Goal: Information Seeking & Learning: Learn about a topic

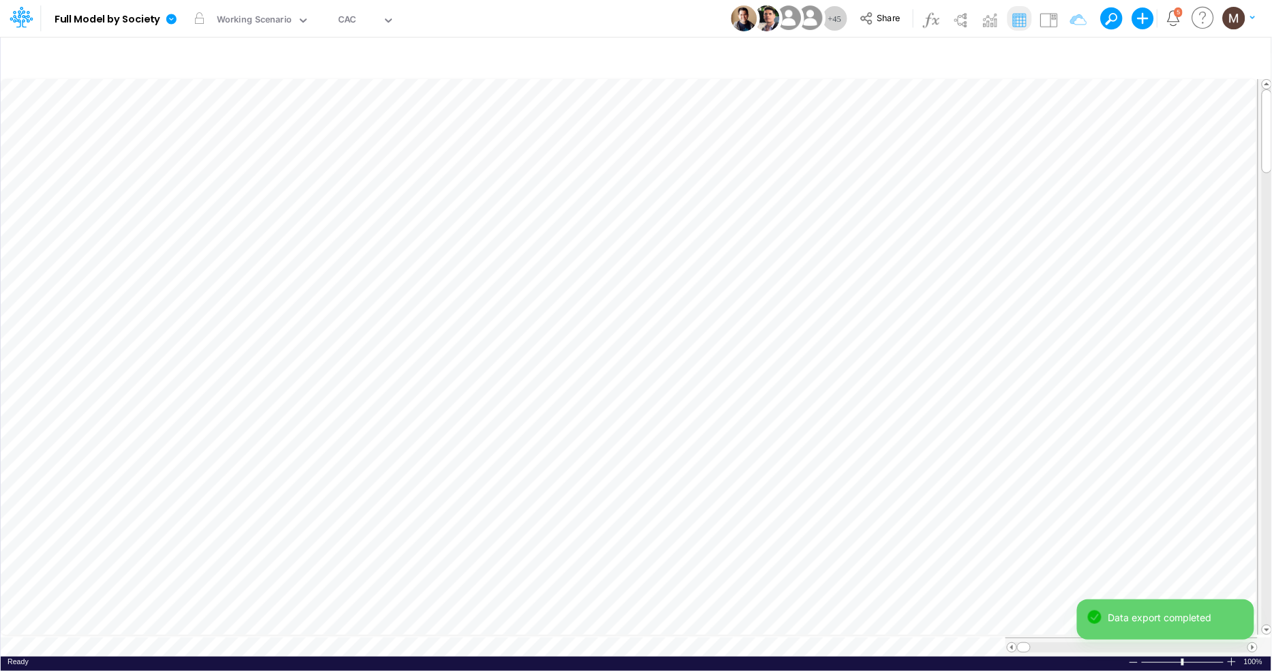
scroll to position [0, 1]
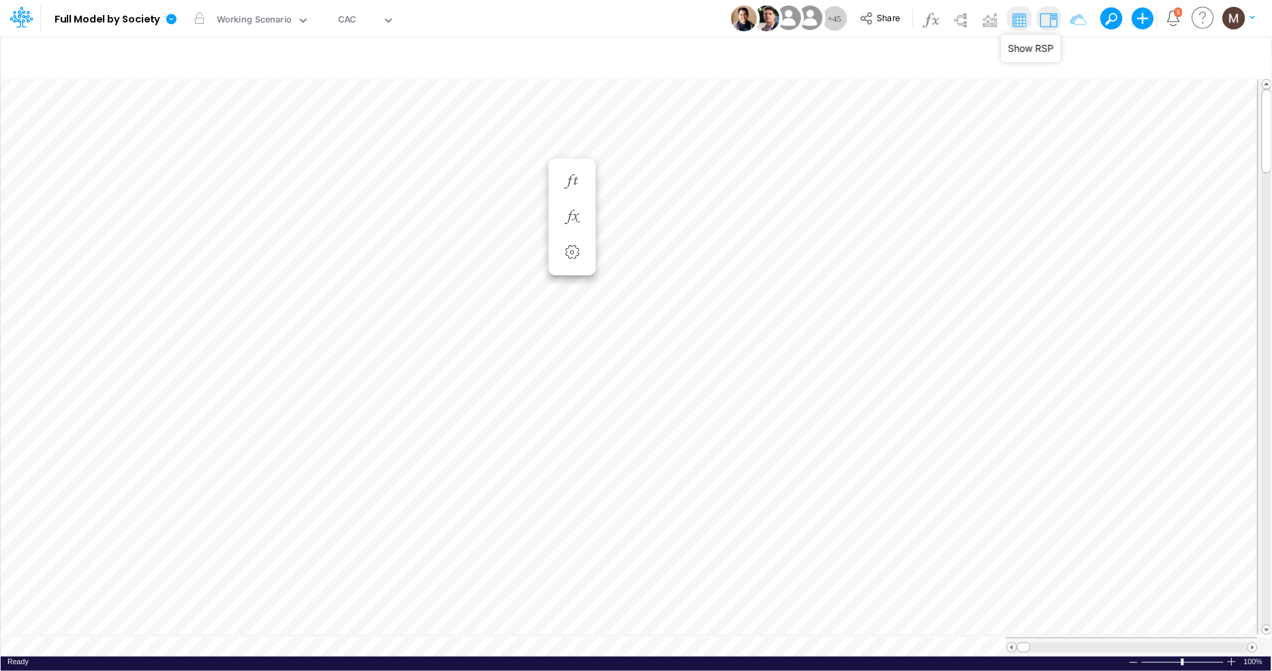
click at [1053, 16] on img at bounding box center [1048, 20] width 22 height 22
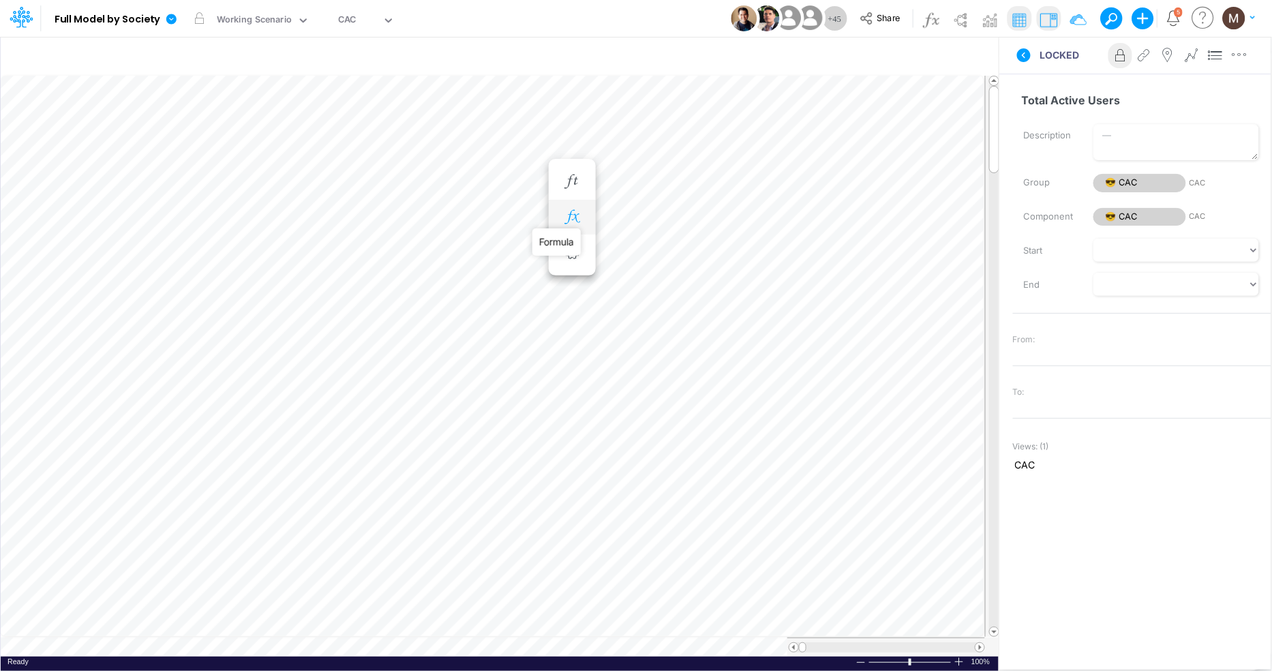
click at [571, 219] on icon "button" at bounding box center [572, 217] width 20 height 14
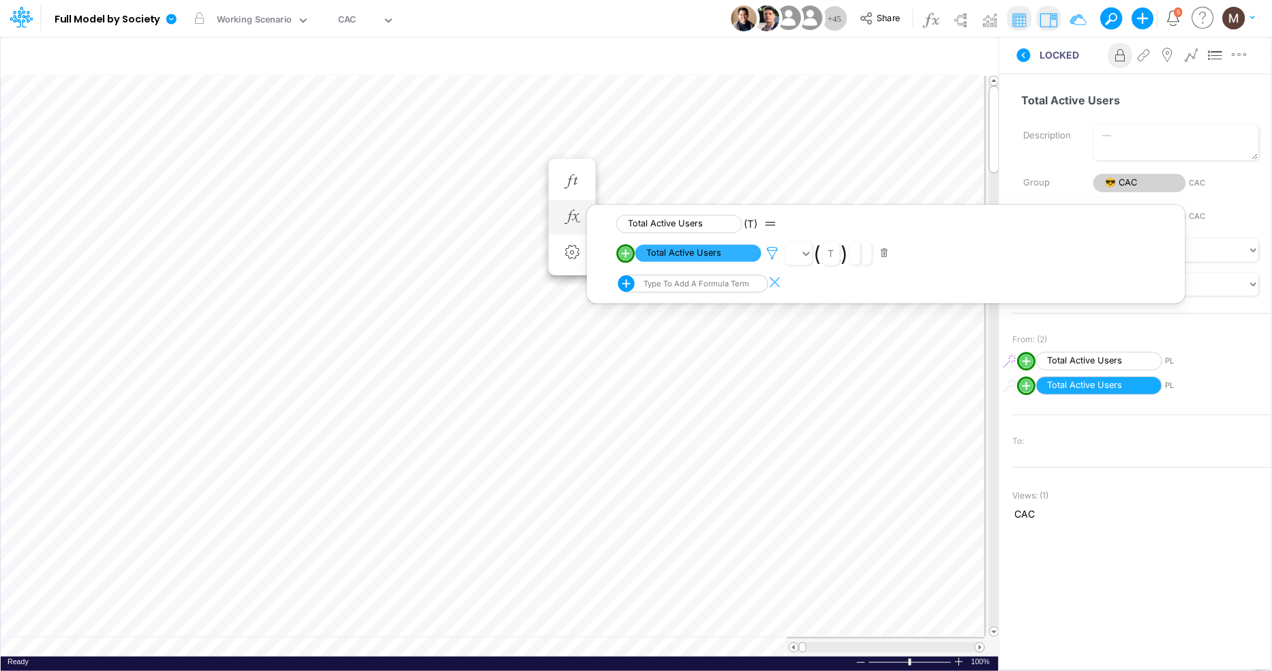
click at [765, 251] on icon at bounding box center [773, 253] width 20 height 14
click at [690, 262] on div at bounding box center [636, 339] width 1272 height 664
click at [689, 254] on span "Total Active Users" at bounding box center [698, 253] width 126 height 17
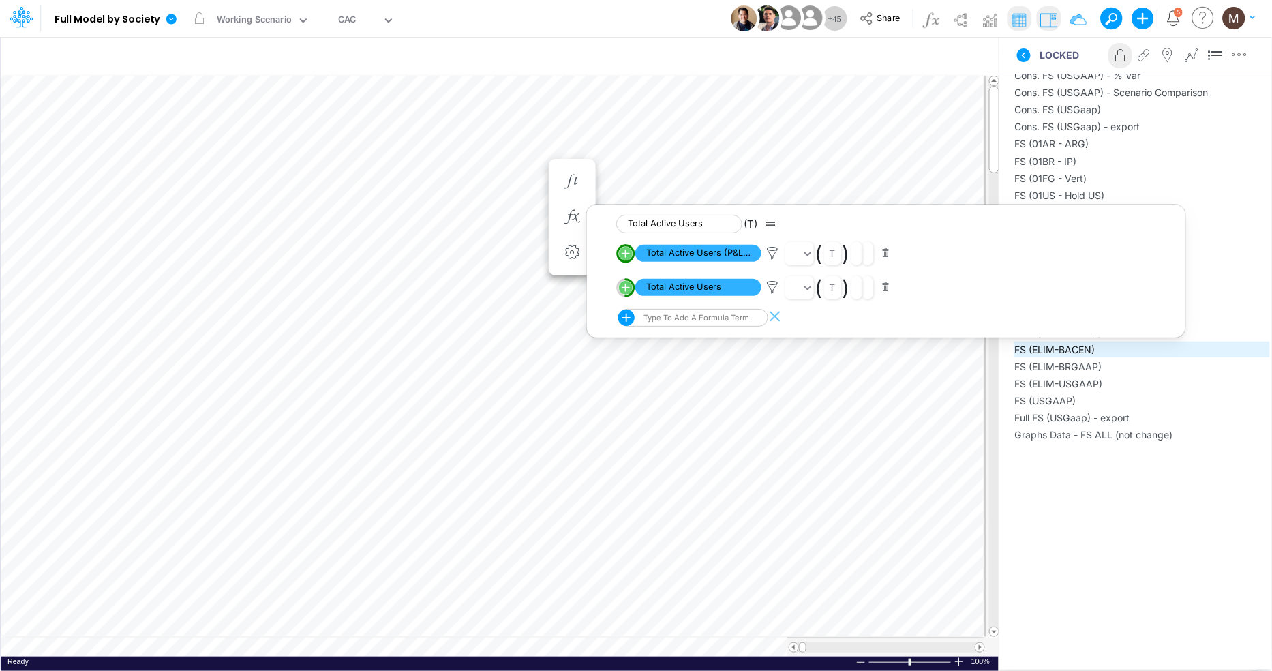
scroll to position [638, 0]
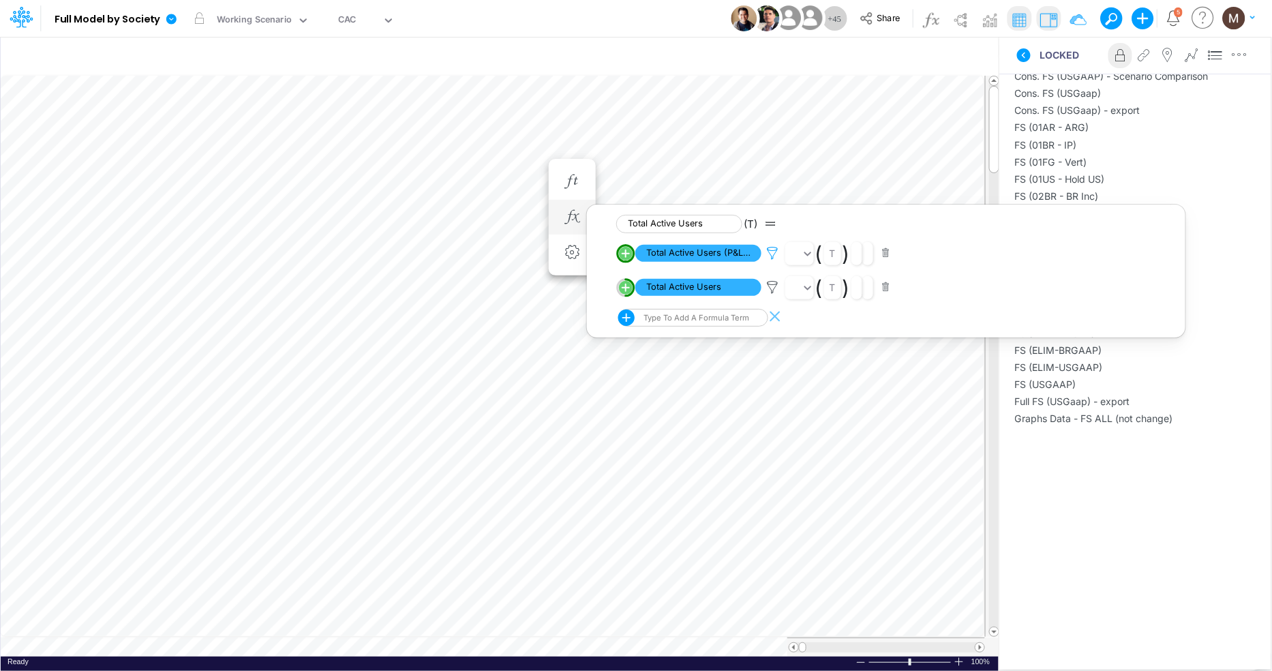
click at [769, 258] on icon at bounding box center [773, 253] width 20 height 14
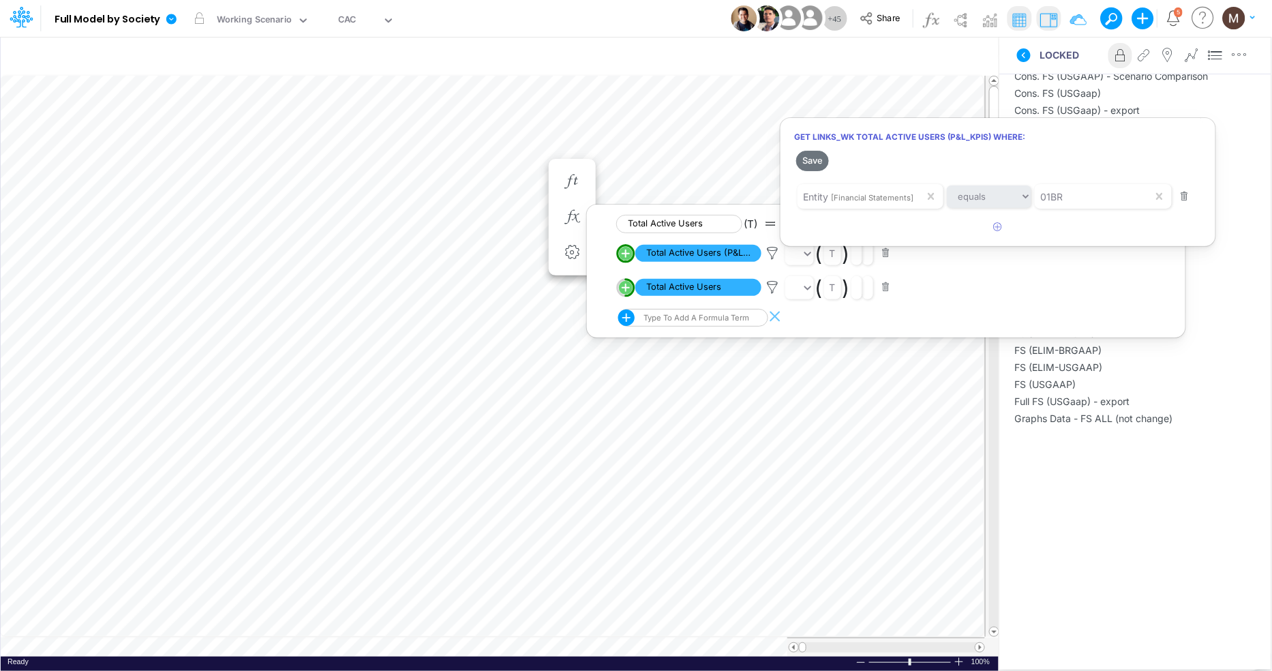
click at [768, 286] on div at bounding box center [636, 339] width 1272 height 664
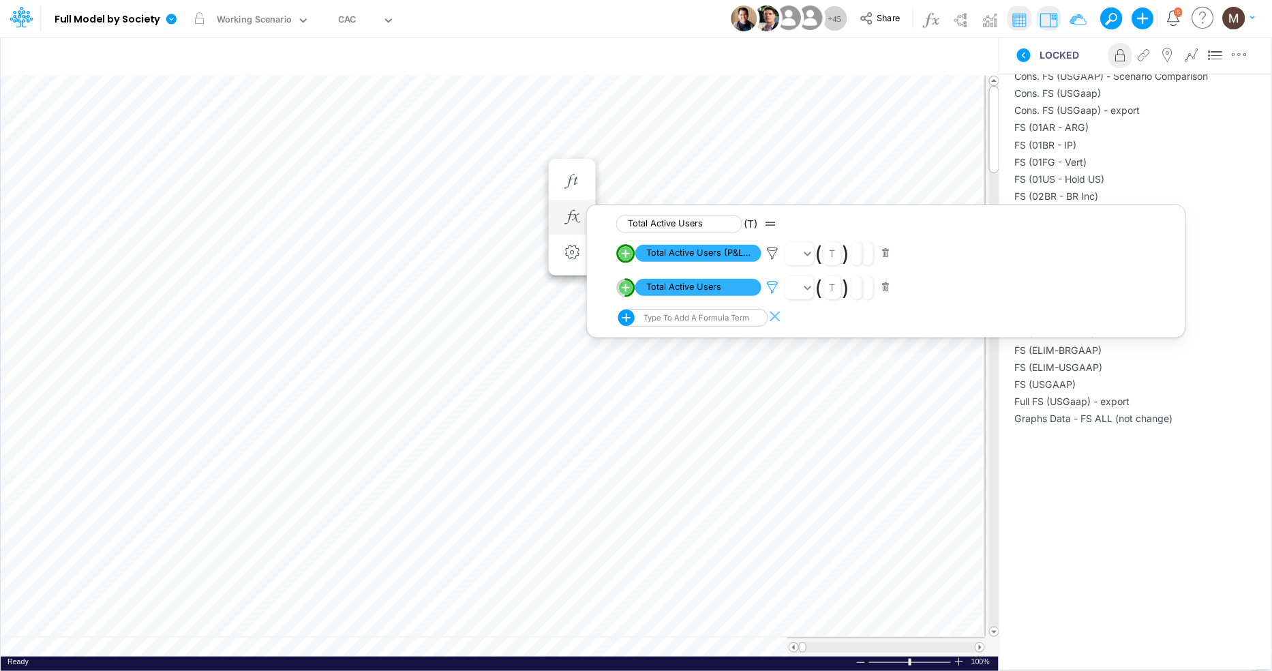
click at [771, 286] on icon at bounding box center [773, 287] width 20 height 14
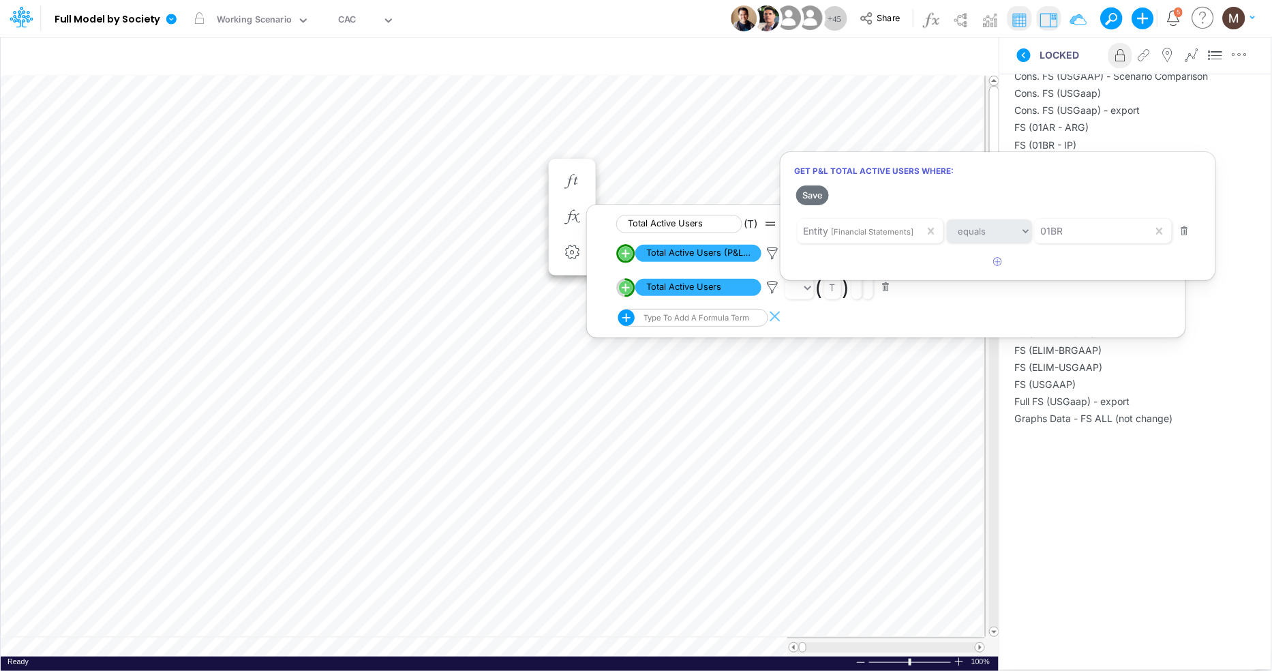
click at [911, 487] on div at bounding box center [636, 339] width 1272 height 664
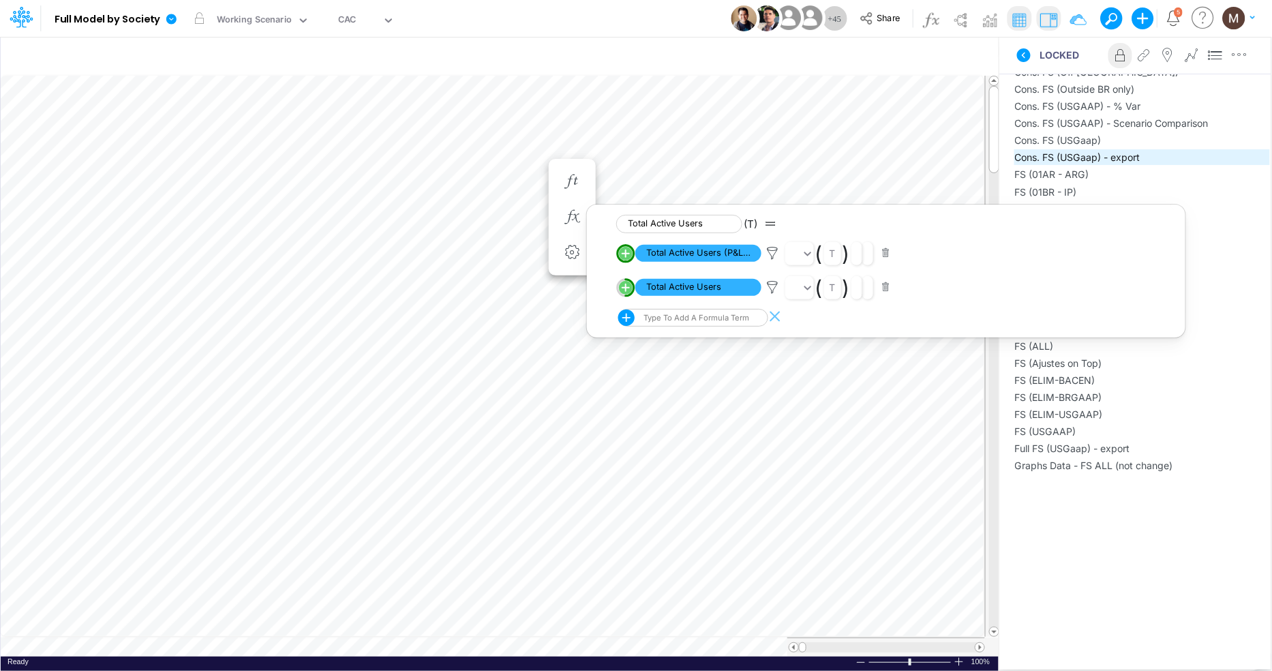
scroll to position [610, 0]
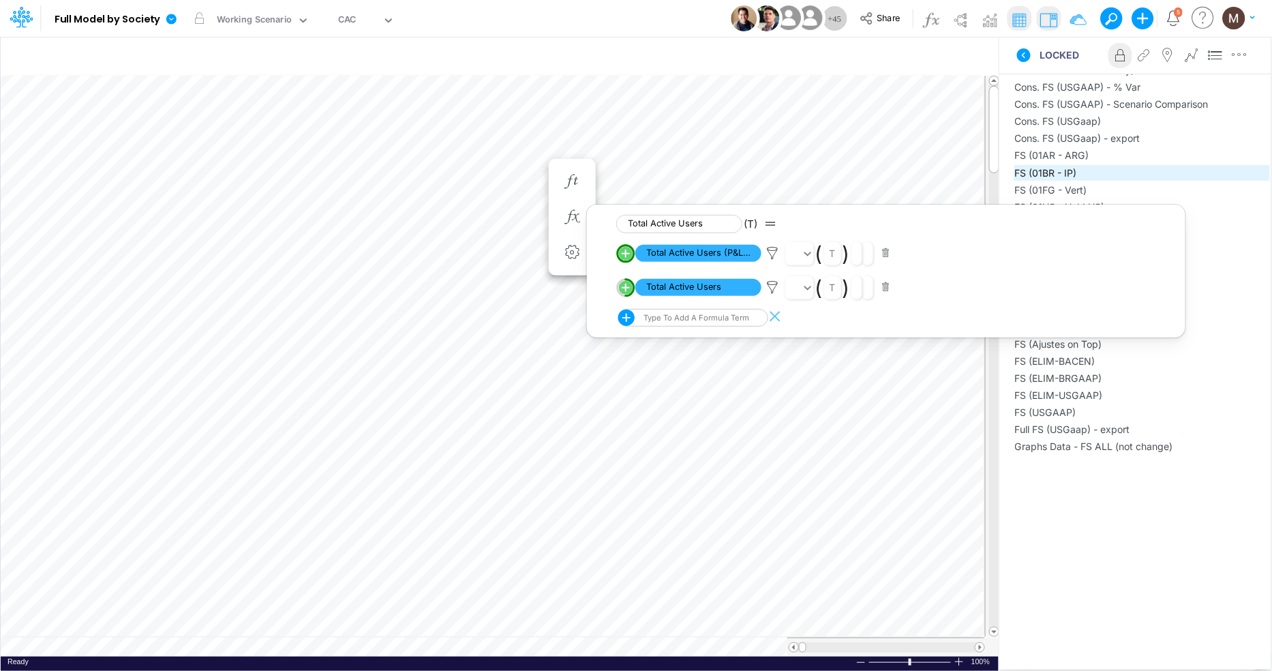
click at [1087, 166] on span "FS (01BR - IP)" at bounding box center [1142, 173] width 254 height 14
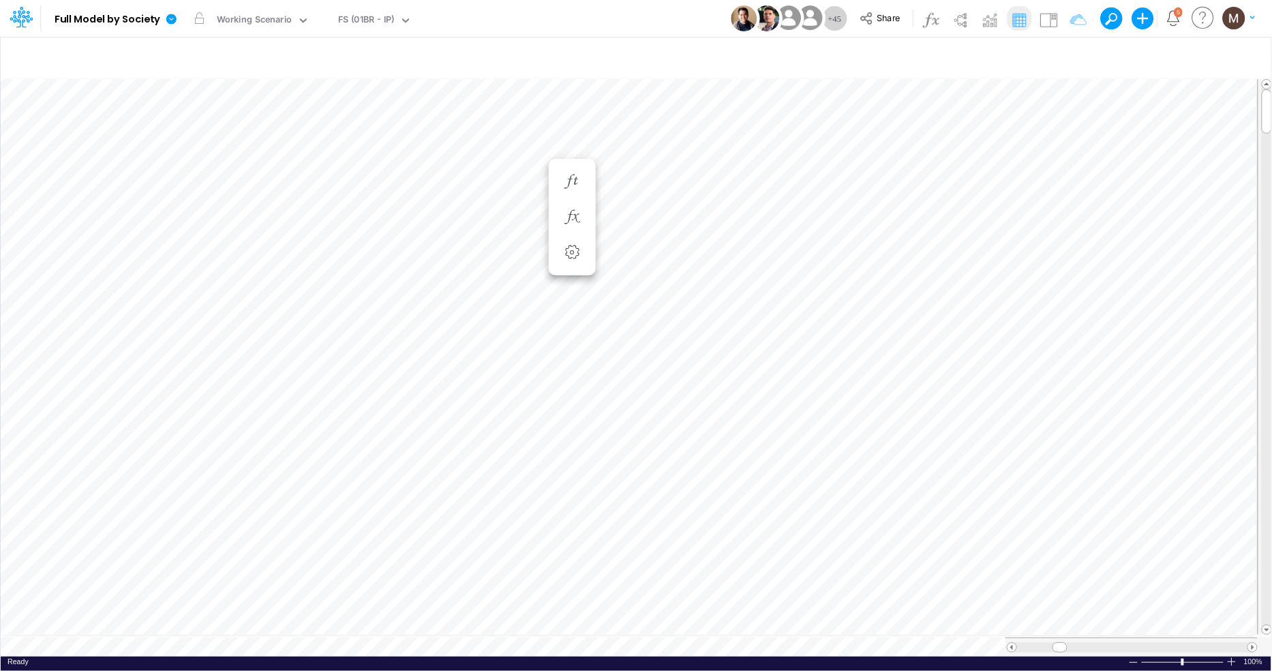
scroll to position [0, 1]
click at [508, 416] on button "button" at bounding box center [514, 408] width 25 height 27
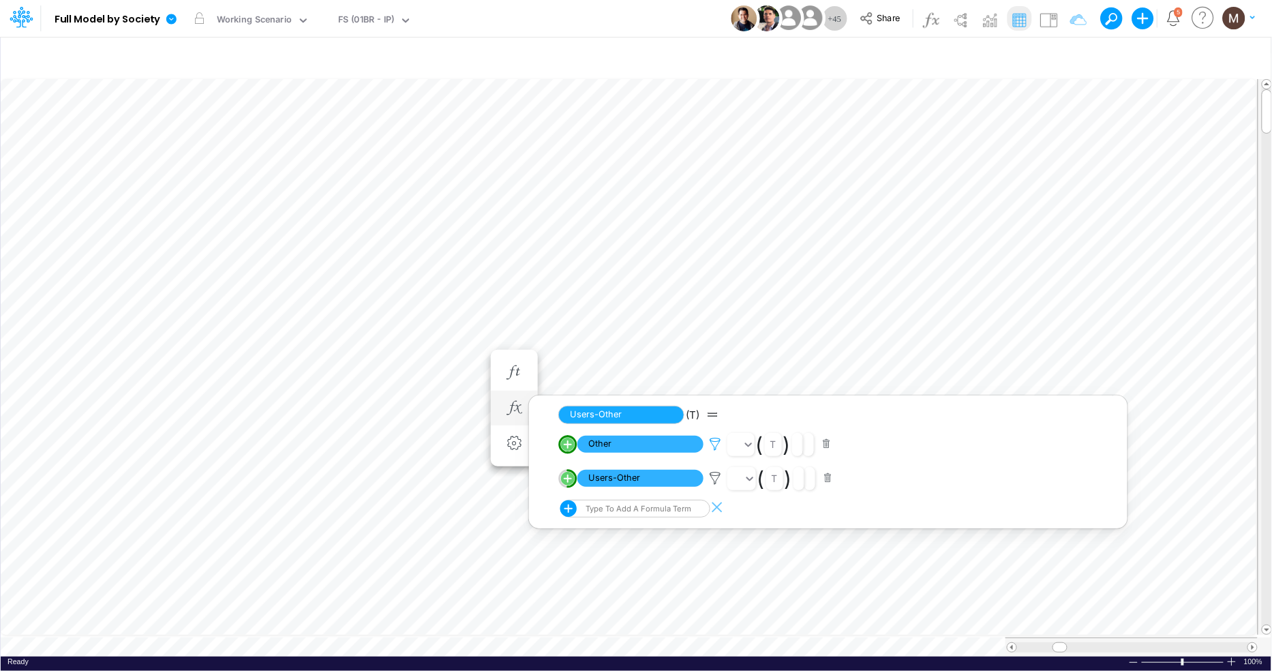
click at [716, 438] on icon at bounding box center [715, 444] width 20 height 14
click at [719, 477] on div at bounding box center [636, 339] width 1272 height 664
click at [716, 476] on icon at bounding box center [715, 478] width 20 height 14
click at [1053, 16] on div at bounding box center [636, 339] width 1272 height 664
click at [1052, 18] on img at bounding box center [1048, 20] width 22 height 22
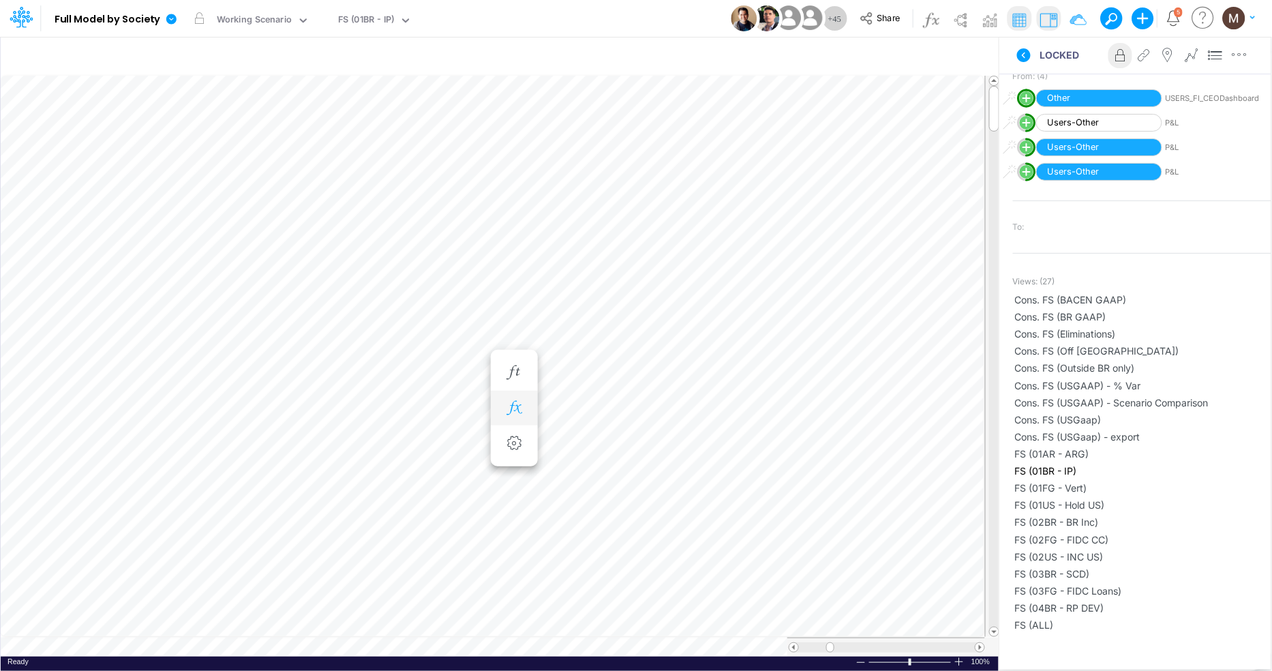
scroll to position [0, 1]
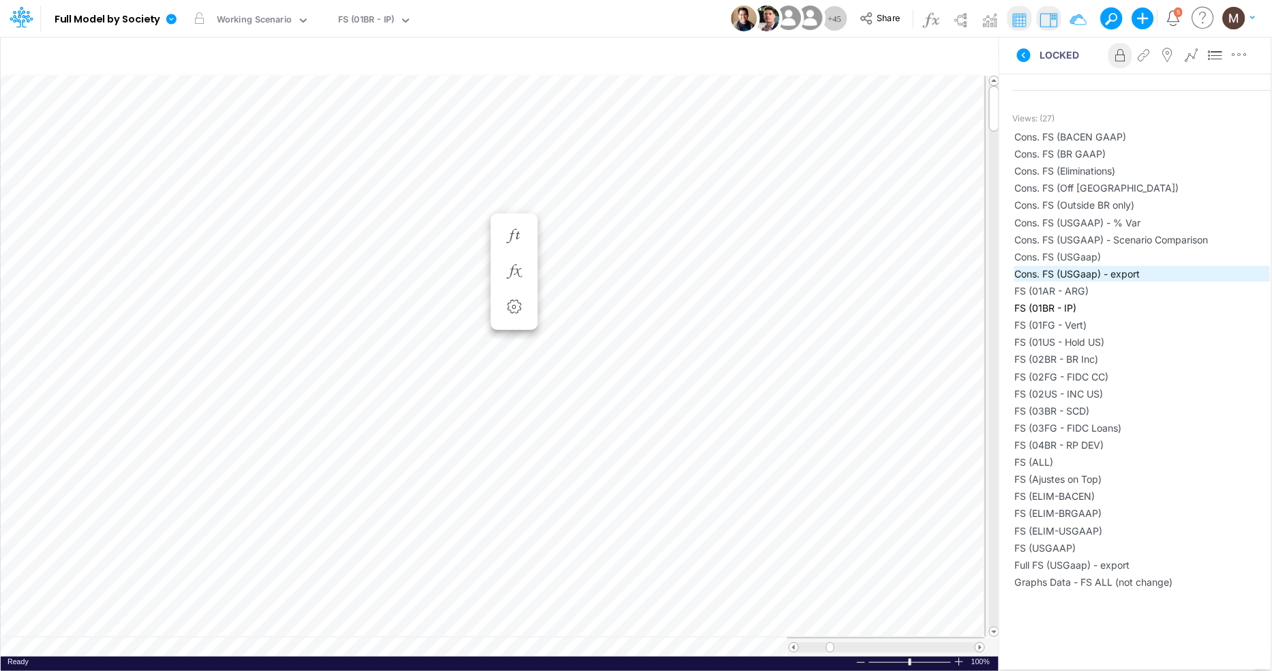
scroll to position [506, 0]
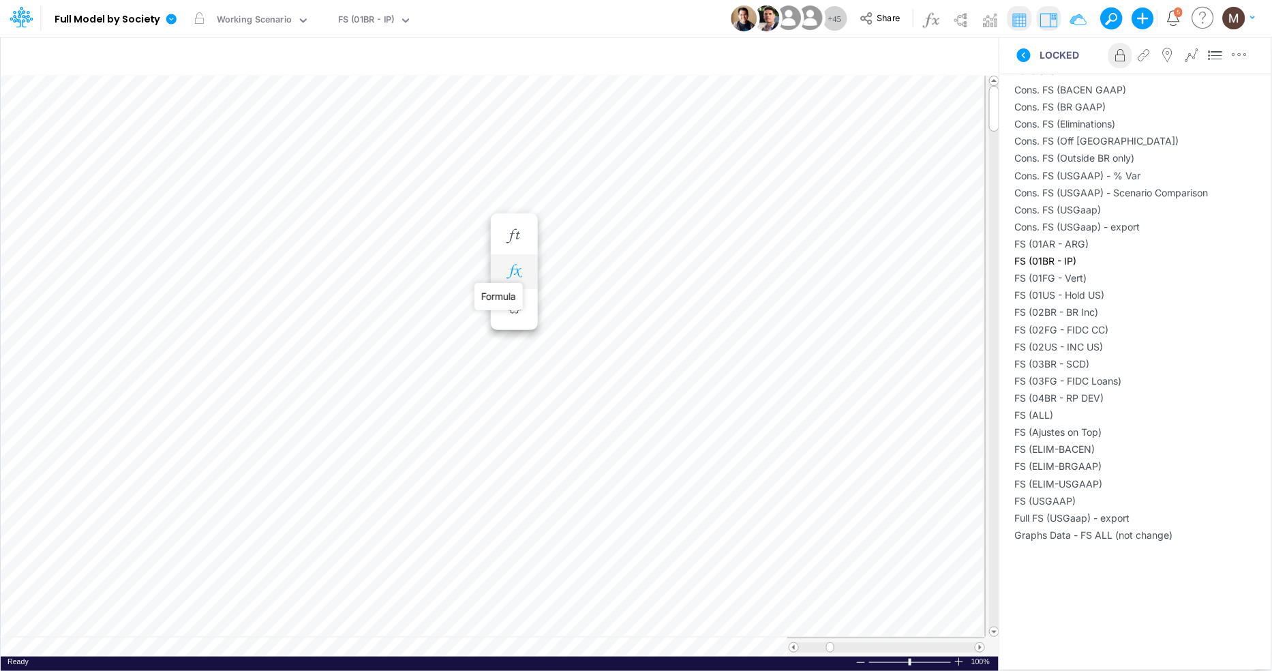
click at [512, 266] on icon "button" at bounding box center [514, 271] width 20 height 14
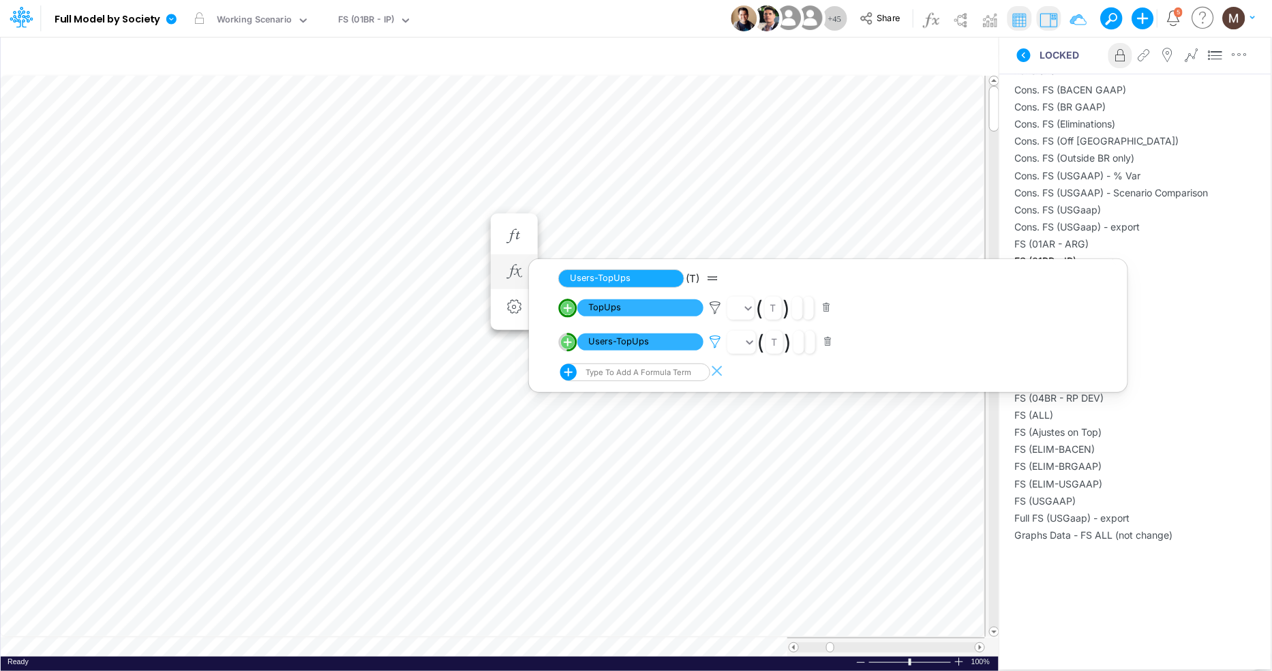
click at [718, 343] on icon at bounding box center [715, 342] width 20 height 14
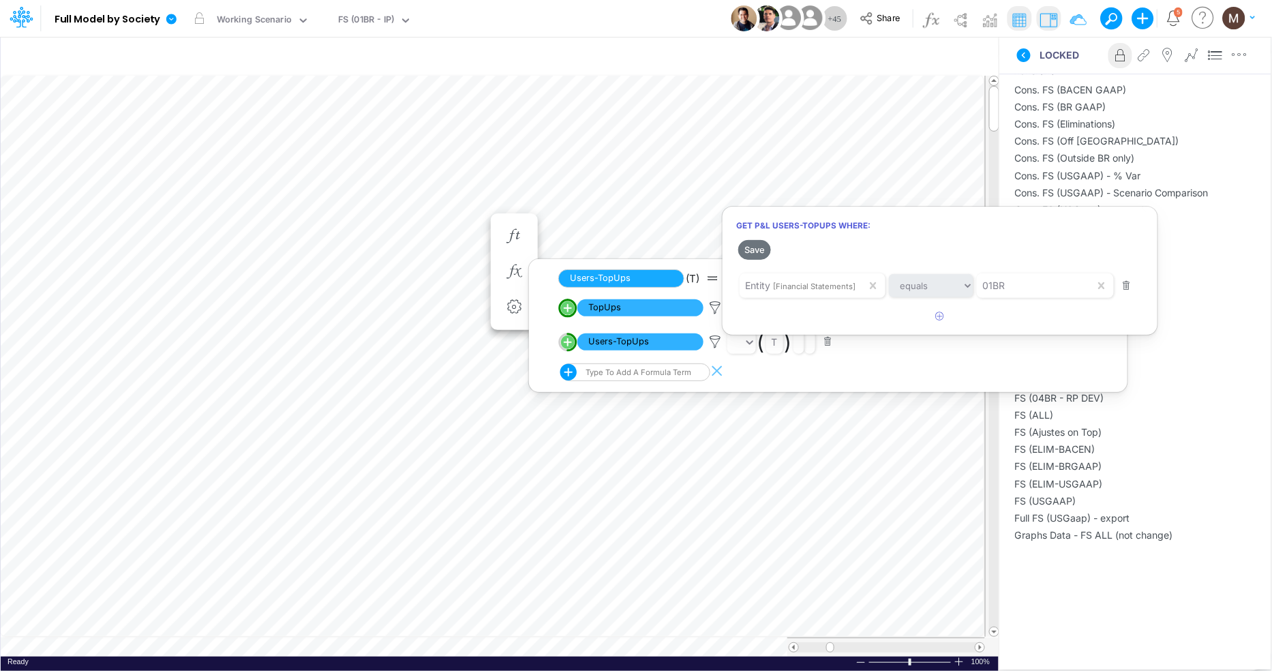
click at [715, 309] on div at bounding box center [636, 339] width 1272 height 664
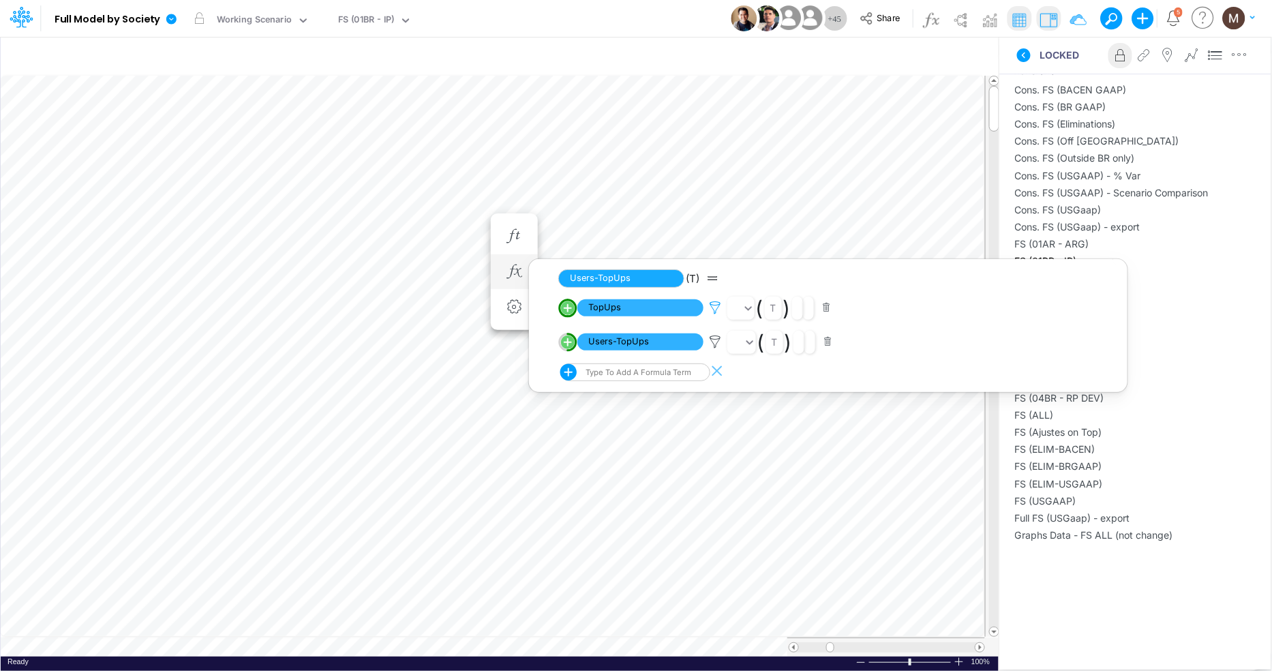
click at [710, 308] on icon at bounding box center [715, 308] width 20 height 14
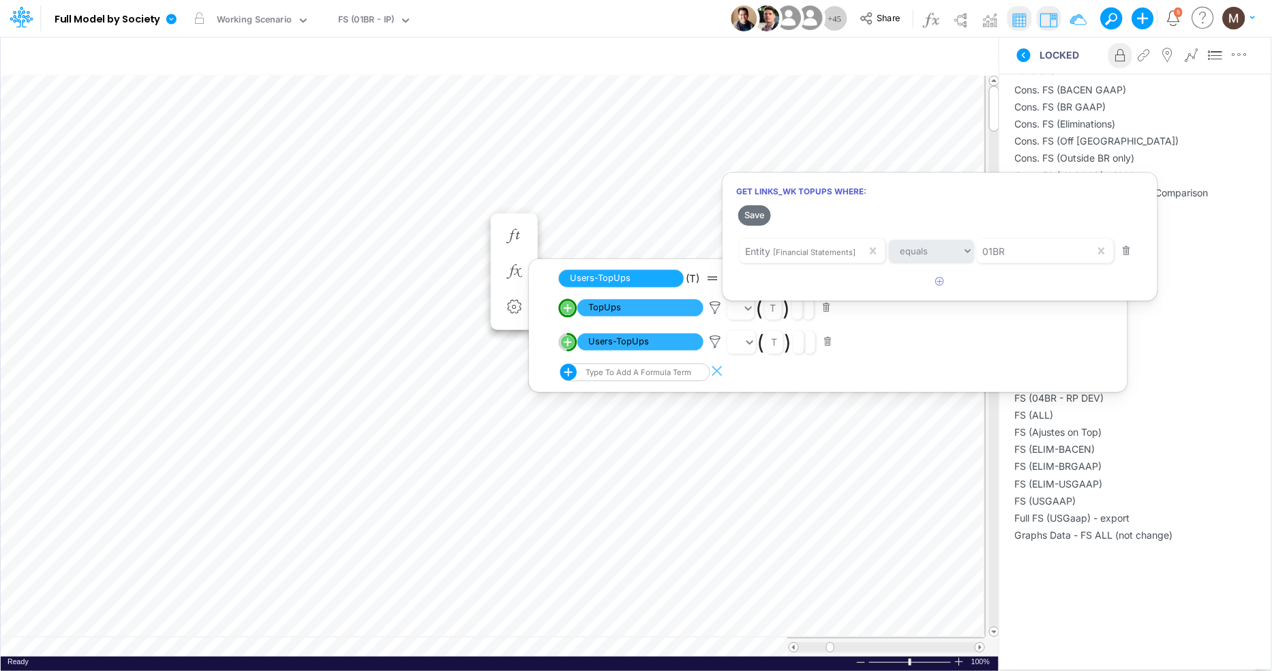
click at [652, 308] on div at bounding box center [636, 339] width 1272 height 664
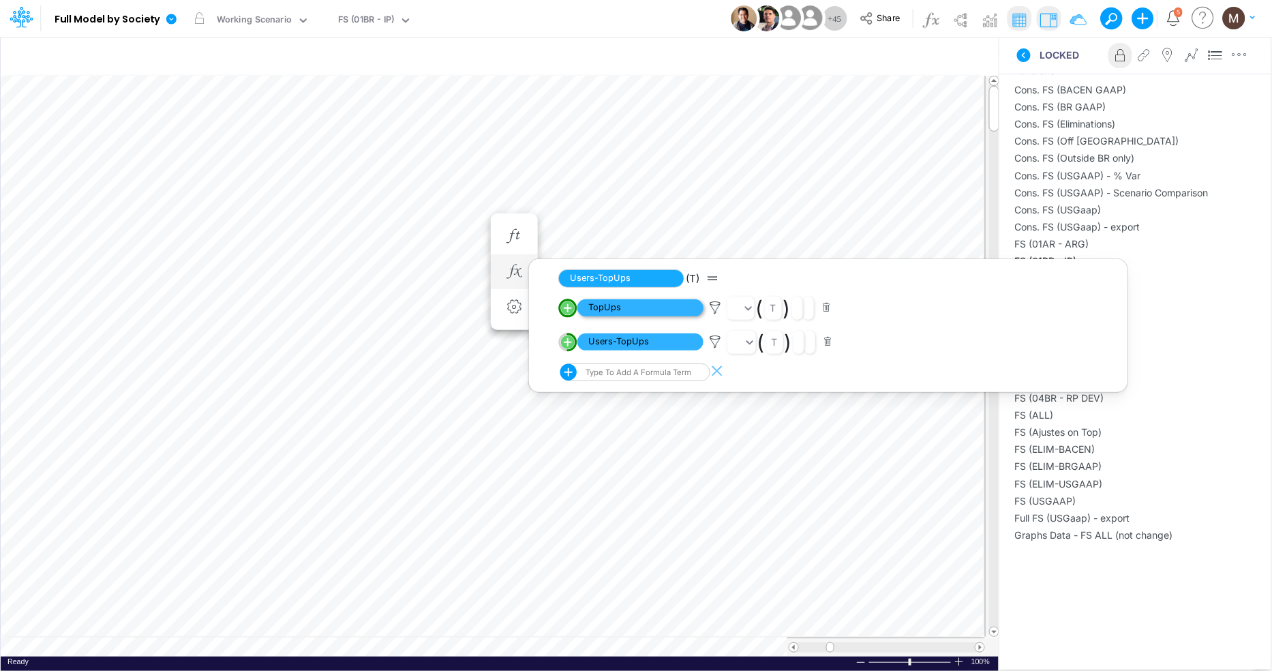
click at [622, 307] on span "TopUps" at bounding box center [640, 307] width 126 height 17
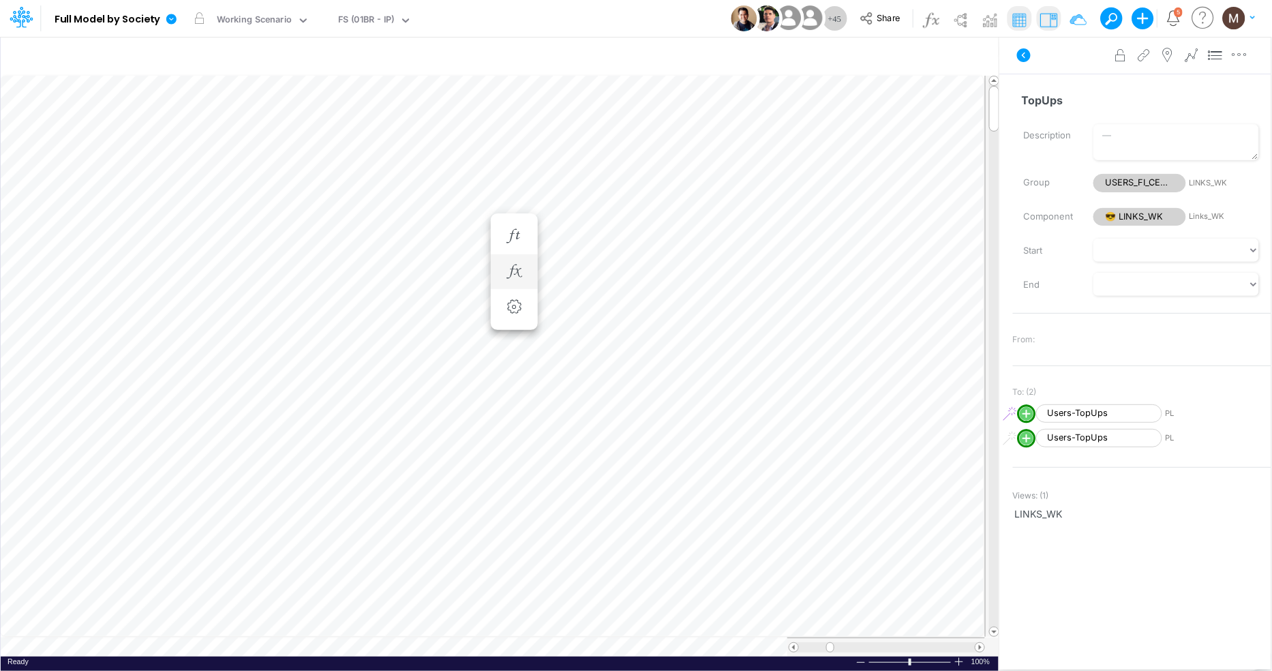
scroll to position [0, 1]
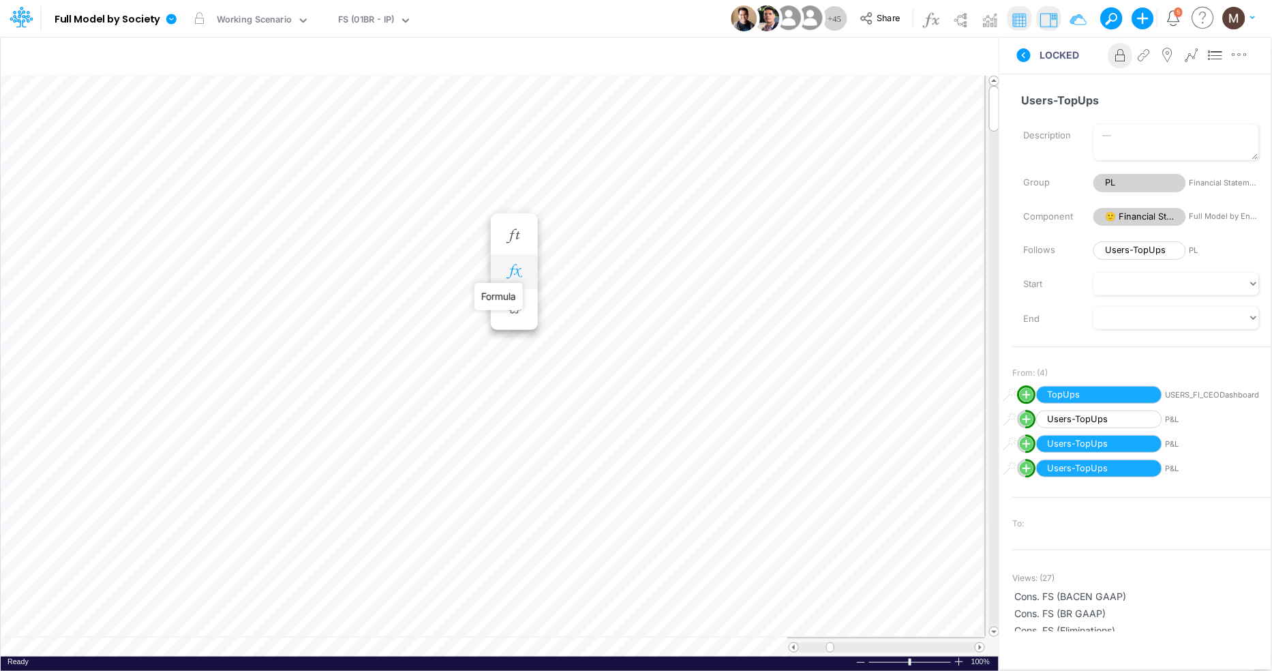
click at [521, 271] on icon "button" at bounding box center [514, 271] width 20 height 14
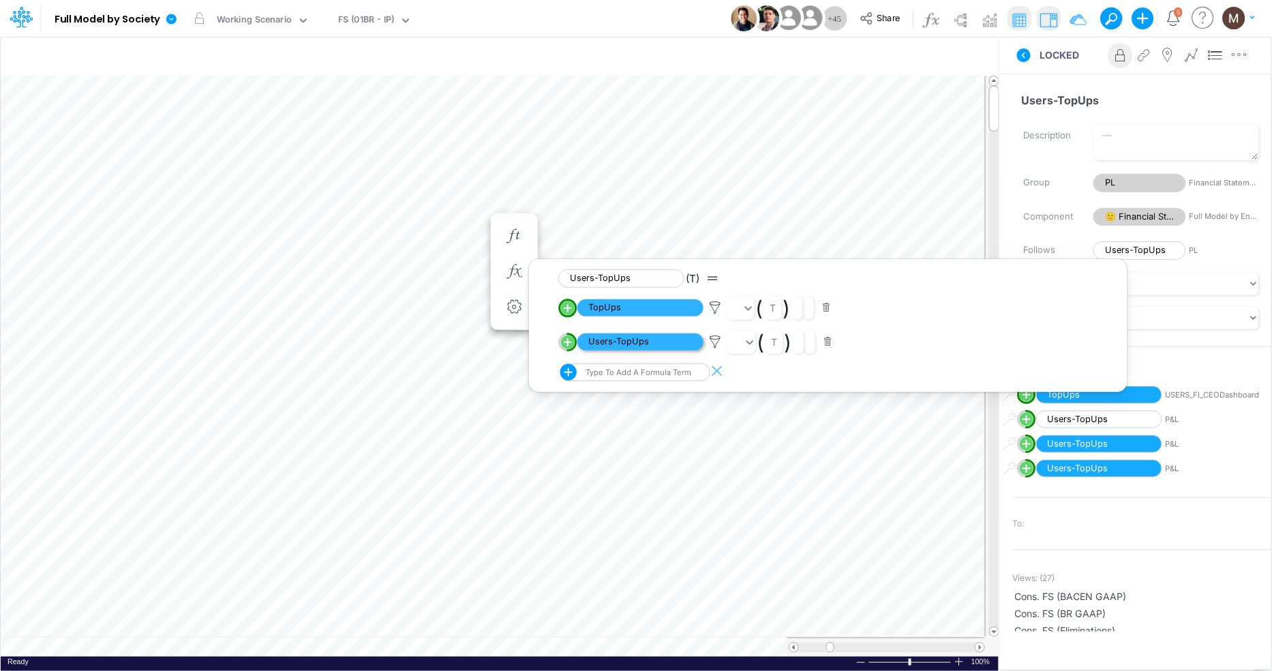
click at [615, 348] on span "Users-TopUps" at bounding box center [640, 341] width 126 height 17
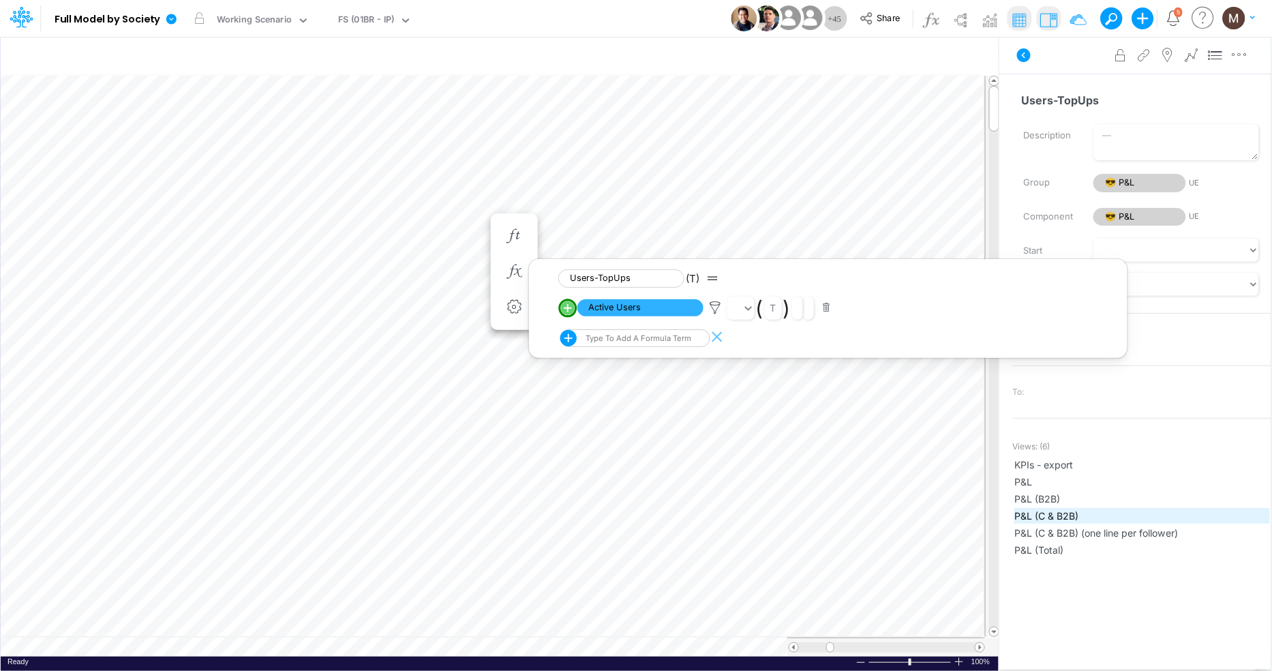
click at [1038, 508] on span "P&L (C & B2B)" at bounding box center [1142, 515] width 254 height 14
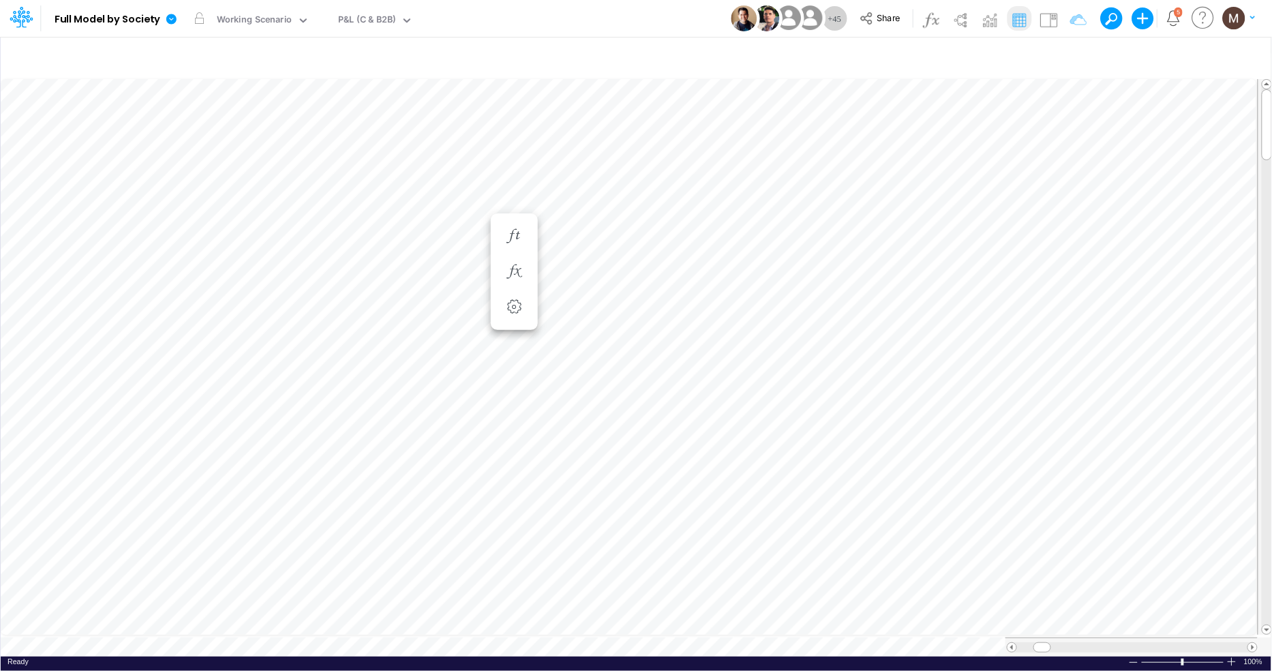
scroll to position [0, 1]
click at [417, 262] on icon "button" at bounding box center [411, 258] width 20 height 14
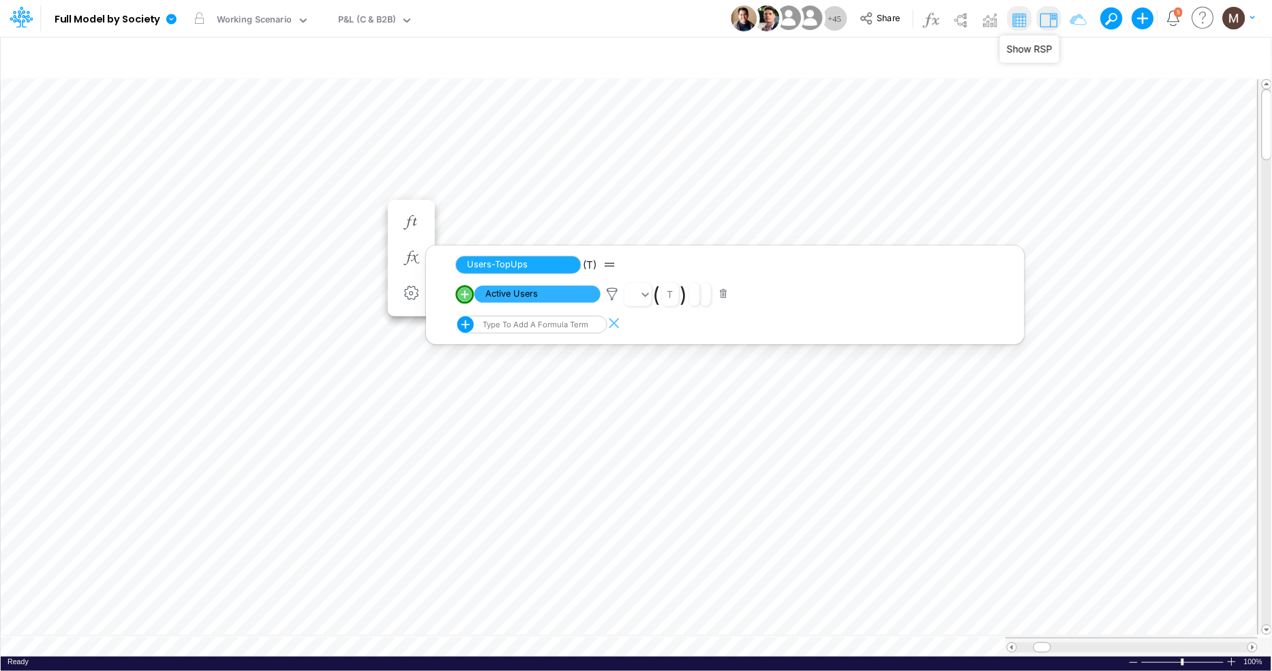
click at [1050, 16] on img at bounding box center [1048, 20] width 22 height 22
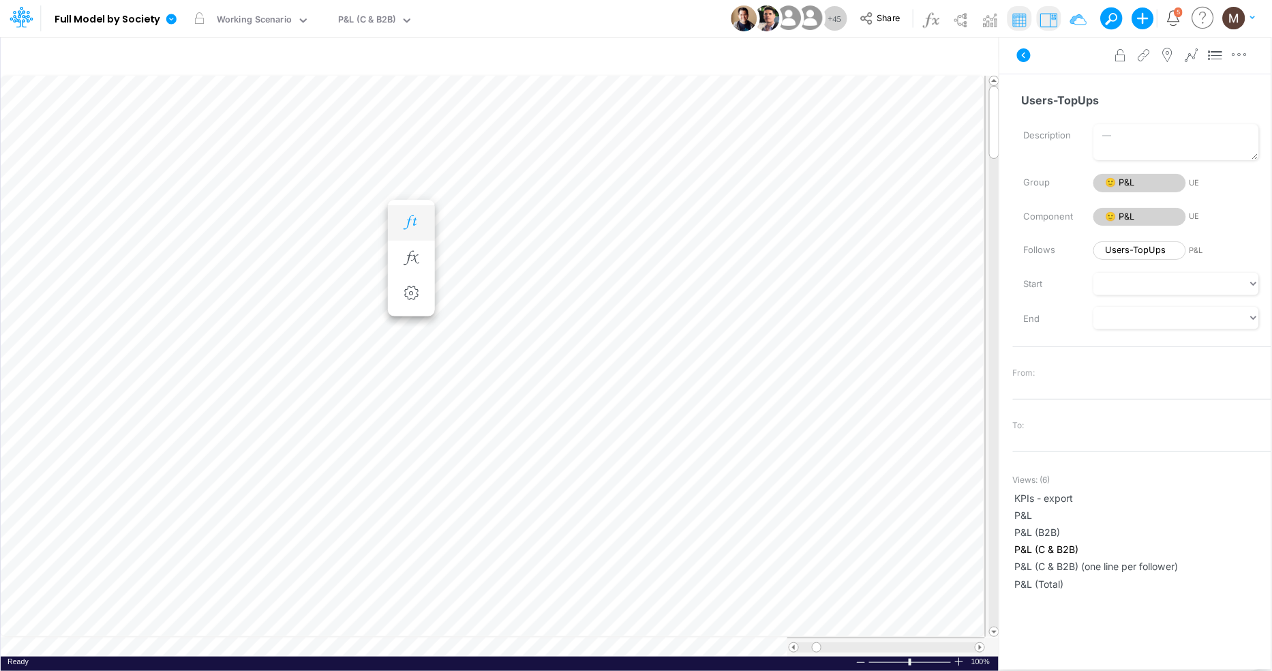
scroll to position [0, 1]
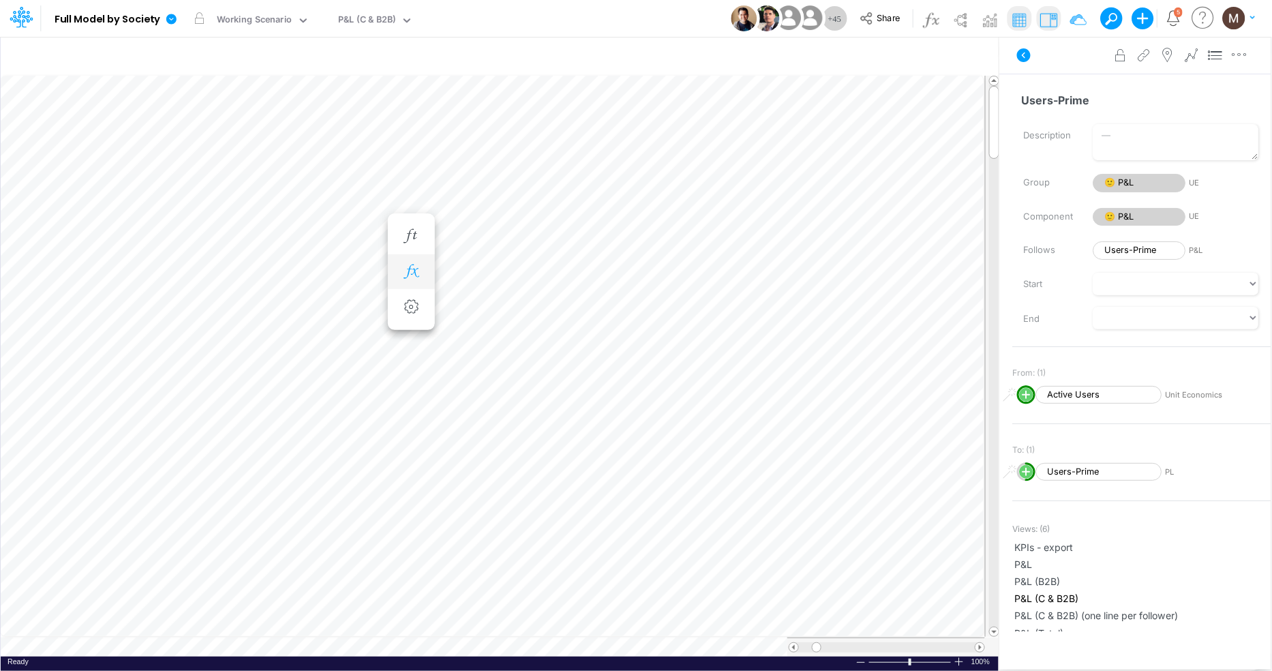
click at [412, 264] on icon "button" at bounding box center [411, 271] width 20 height 14
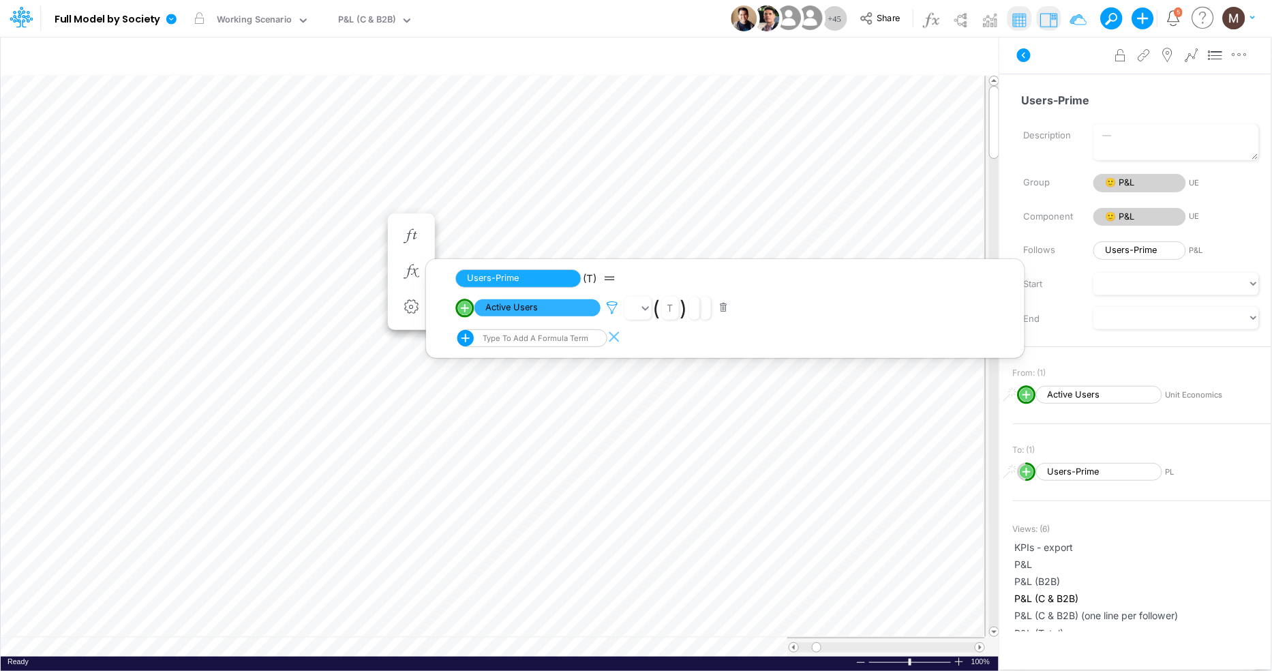
click at [615, 312] on icon at bounding box center [612, 308] width 20 height 14
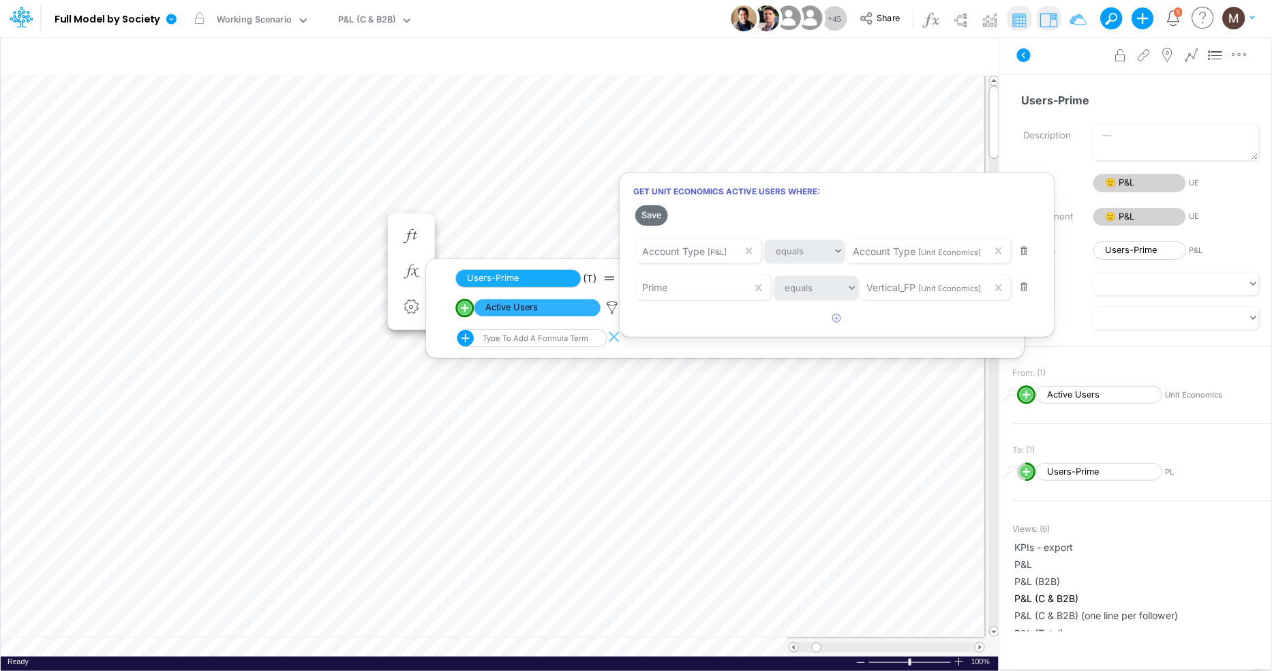
click at [382, 472] on div at bounding box center [636, 339] width 1272 height 664
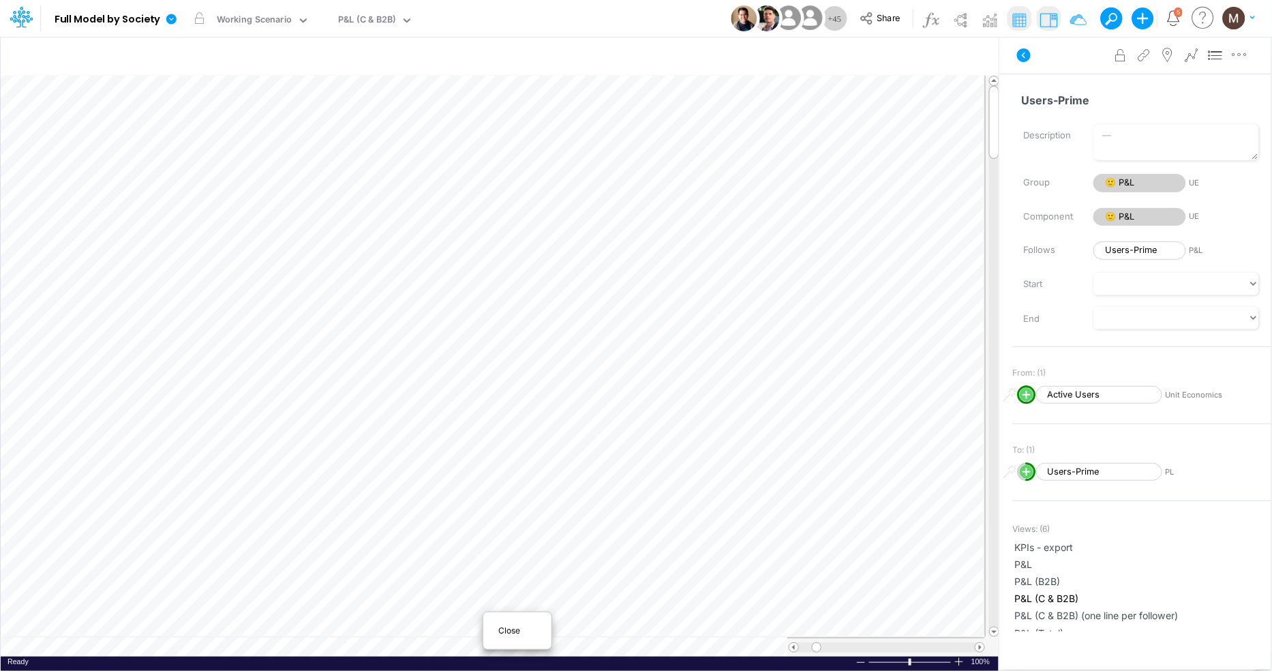
scroll to position [0, 1]
click at [504, 632] on span "Close" at bounding box center [516, 630] width 37 height 12
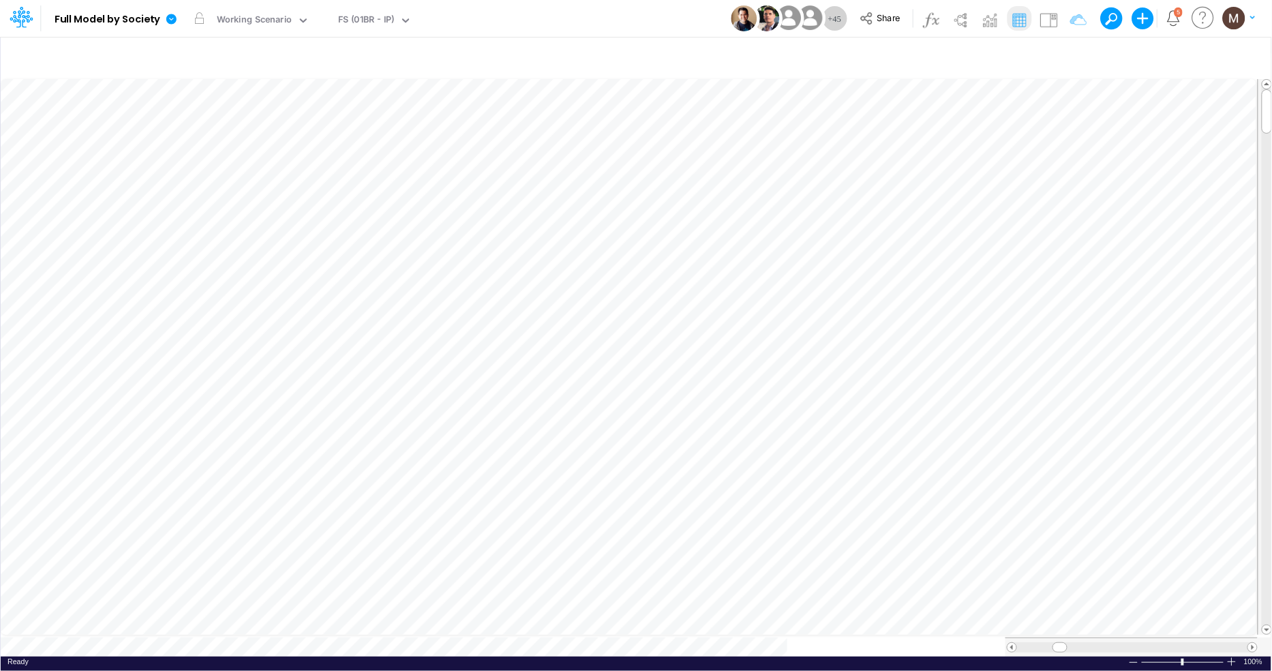
scroll to position [0, 1]
click at [457, 625] on span "Close" at bounding box center [474, 624] width 37 height 12
click at [369, 15] on div "CAC" at bounding box center [357, 21] width 49 height 20
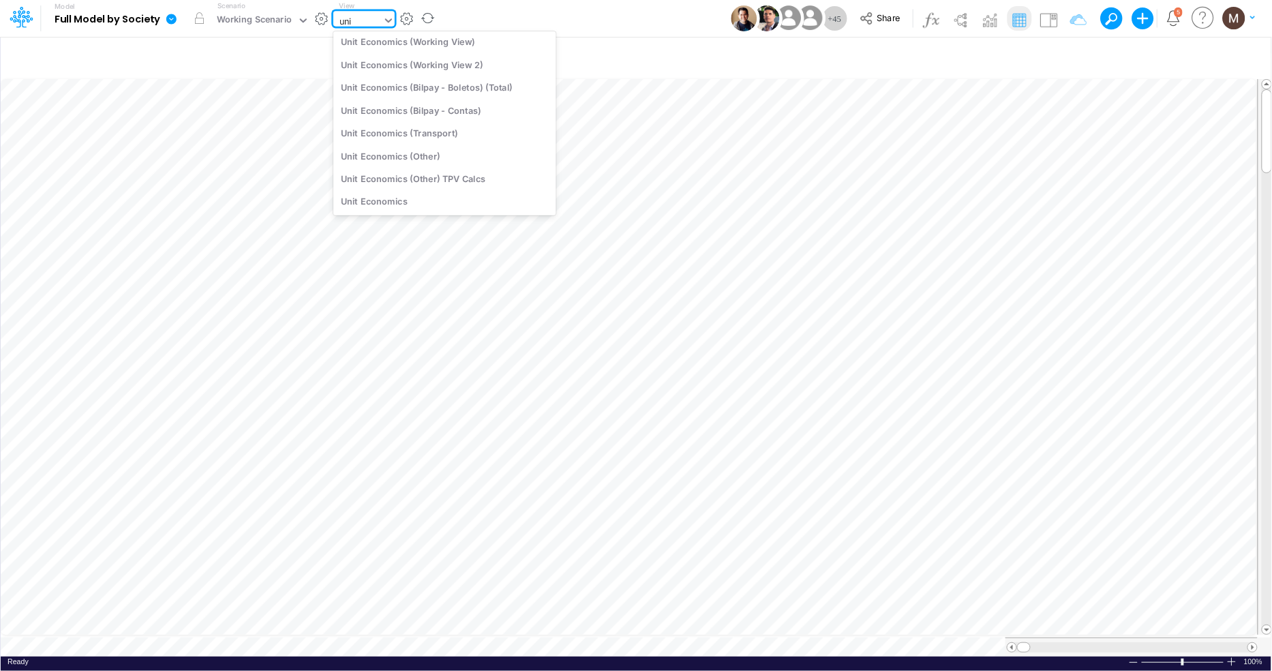
scroll to position [104, 0]
type input "unit"
click at [373, 37] on div "Unit Economics (Working View)" at bounding box center [444, 42] width 223 height 22
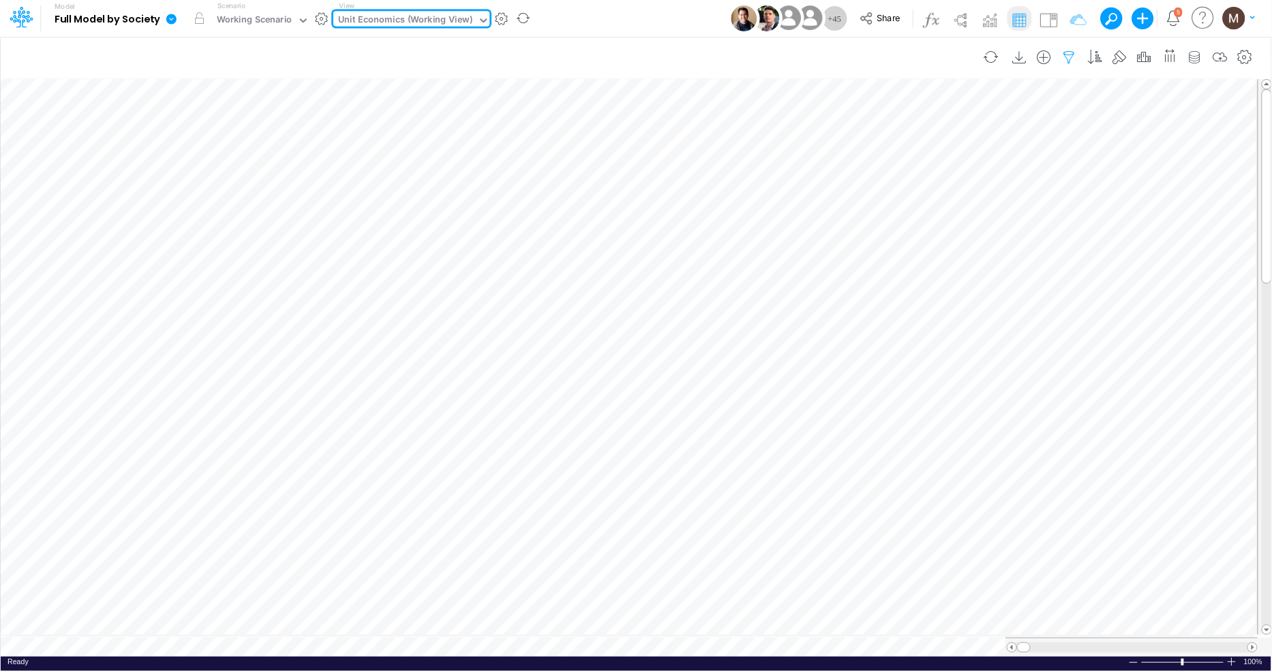
click at [1071, 59] on icon "button" at bounding box center [1069, 57] width 20 height 14
select select "contains"
select select "tableSearchOR"
select select "contains"
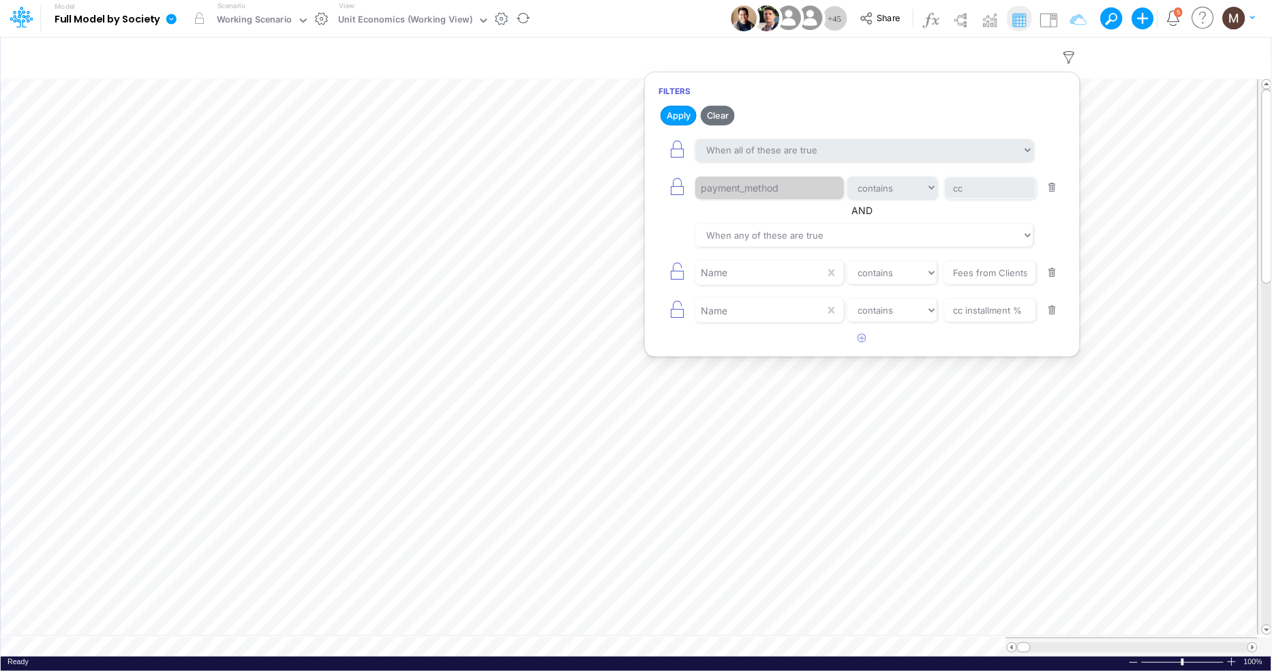
click at [1052, 186] on button "button" at bounding box center [1052, 188] width 27 height 18
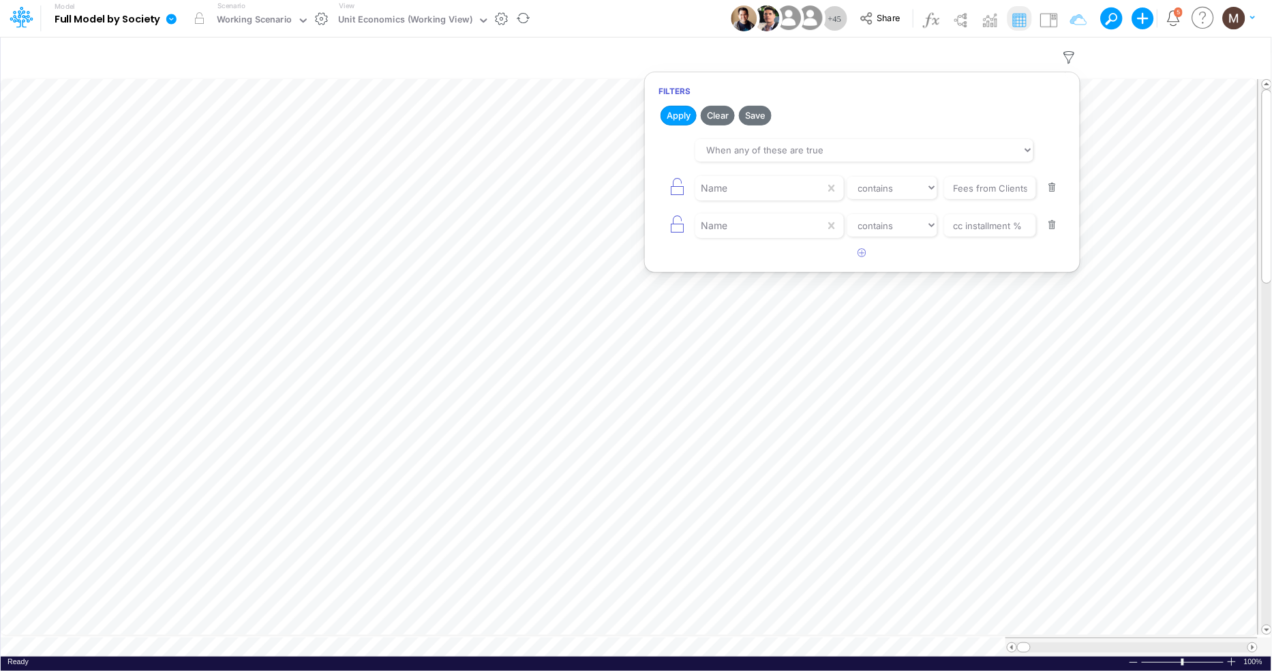
click at [1052, 186] on button "button" at bounding box center [1052, 188] width 27 height 18
type input "cc installment %"
click at [1052, 186] on button "button" at bounding box center [1052, 188] width 27 height 18
click at [673, 106] on button "Apply" at bounding box center [678, 116] width 36 height 20
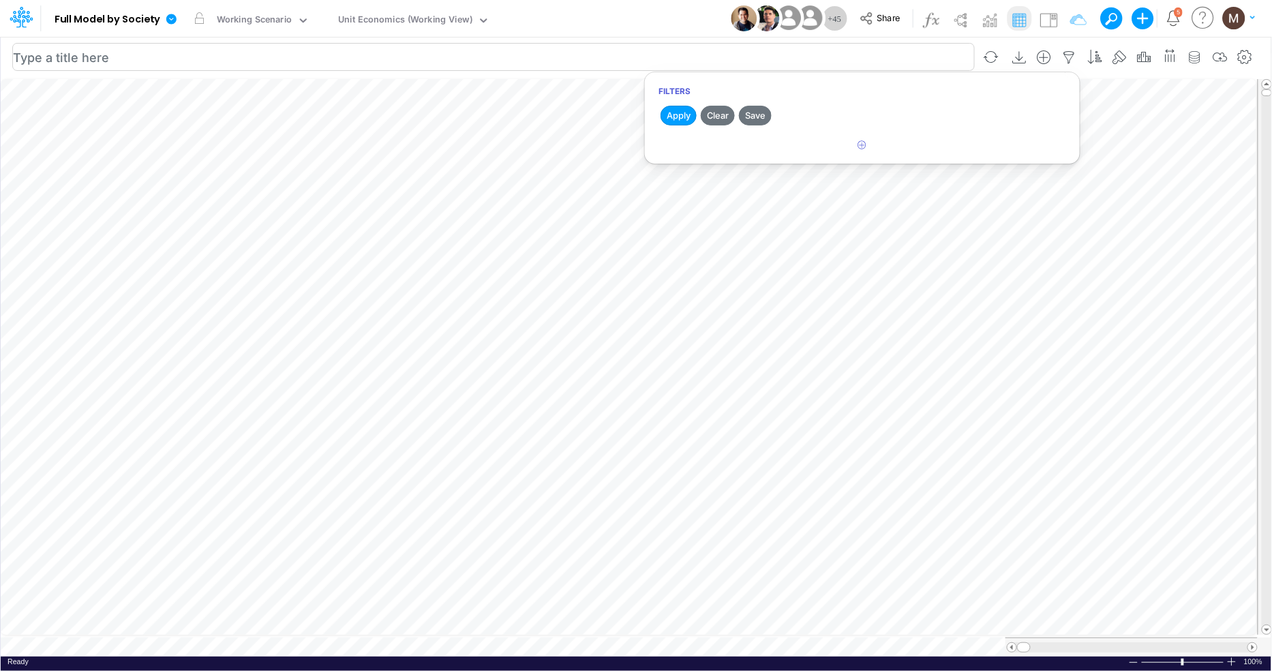
scroll to position [0, 1]
click at [972, 510] on icon "button" at bounding box center [969, 517] width 20 height 14
click at [1255, 643] on span at bounding box center [1252, 647] width 9 height 9
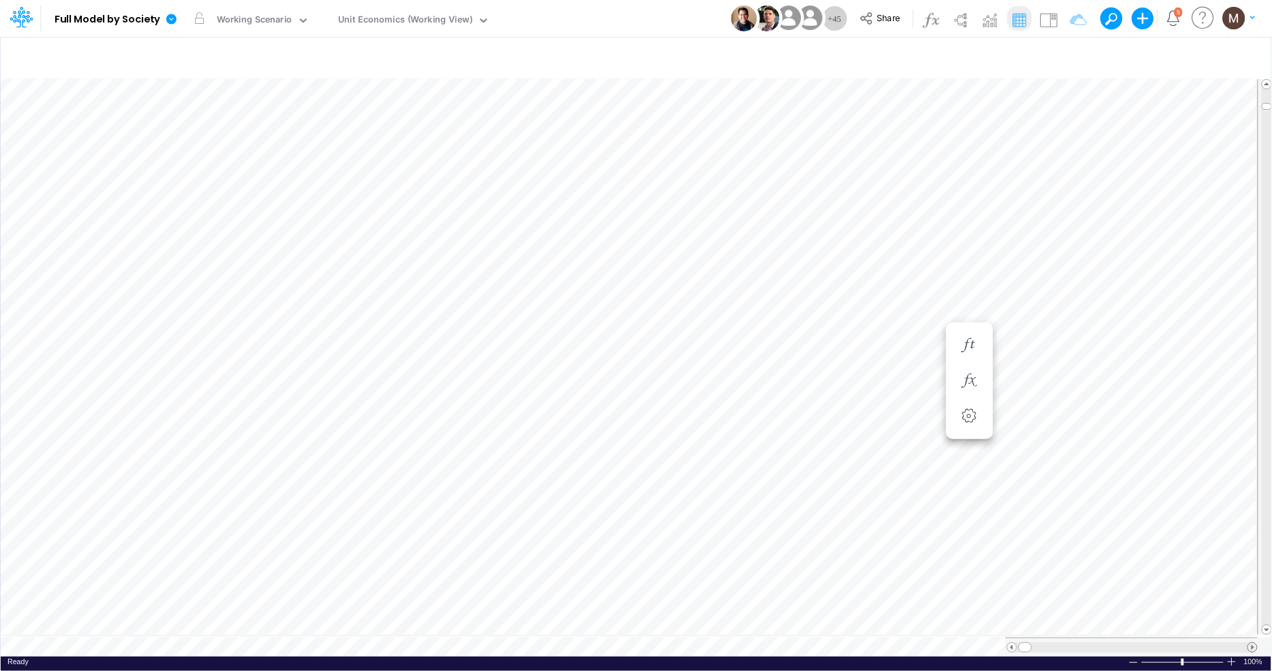
click at [1255, 643] on span at bounding box center [1252, 647] width 9 height 9
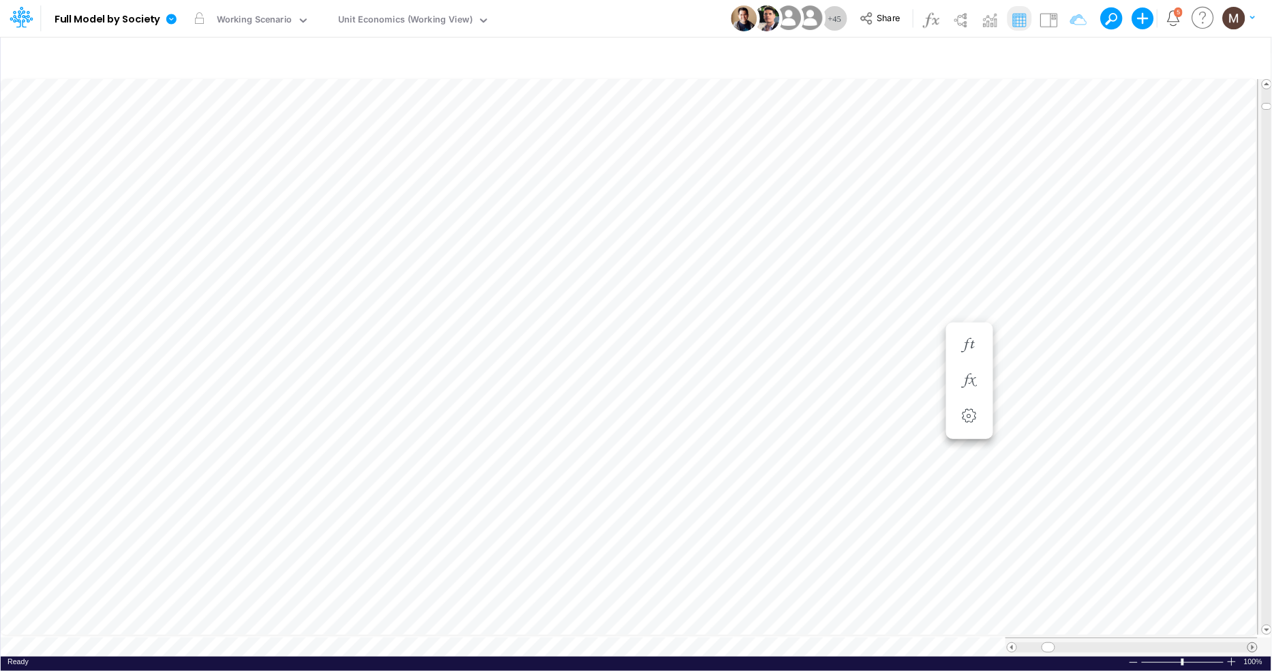
click at [1255, 643] on span at bounding box center [1252, 647] width 9 height 9
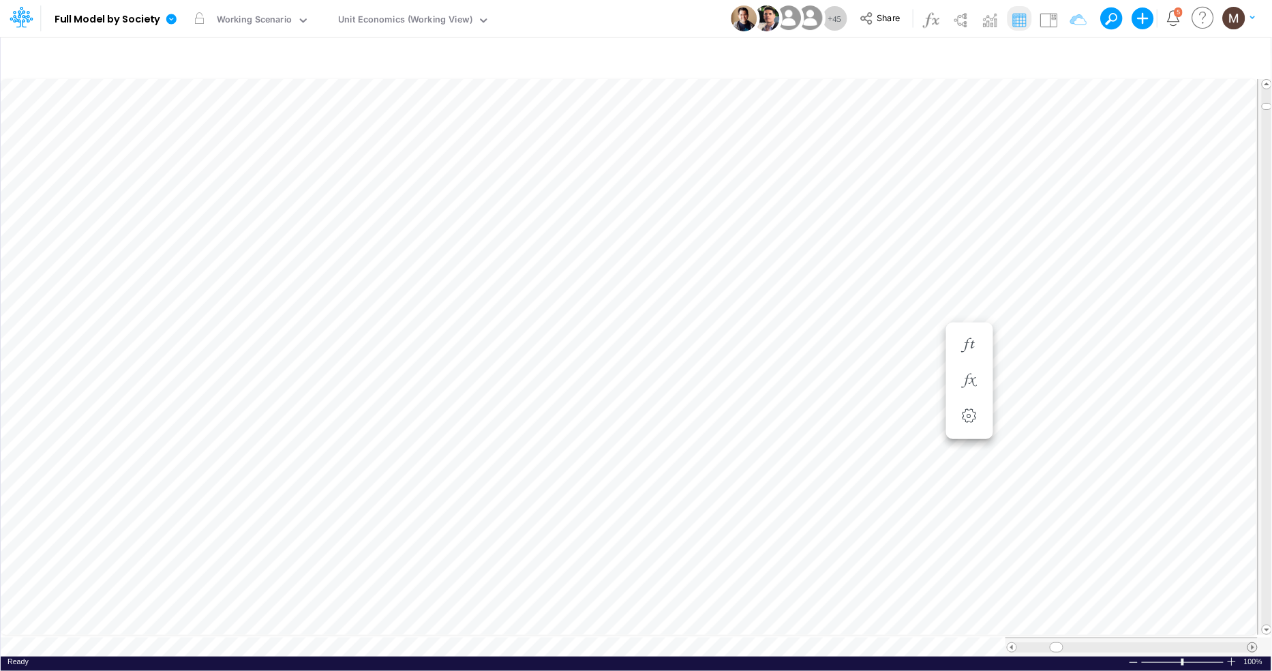
click at [1255, 643] on span at bounding box center [1252, 647] width 9 height 9
click at [475, 269] on icon "button" at bounding box center [478, 271] width 20 height 14
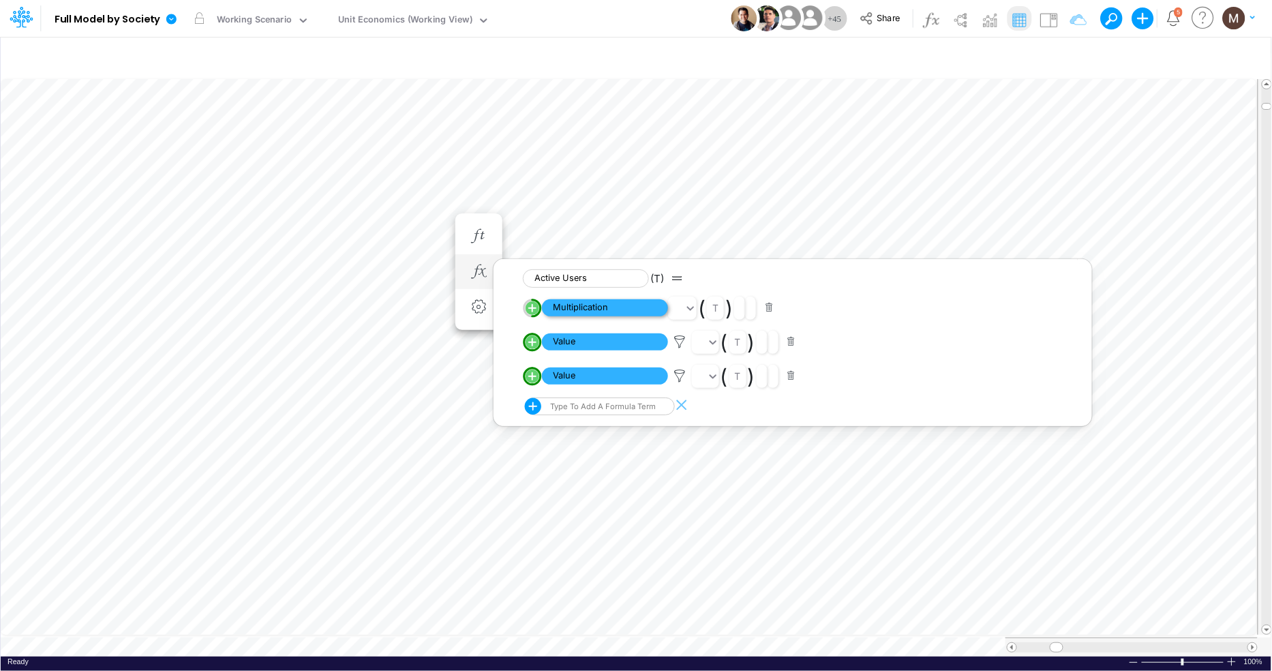
click at [621, 309] on span "Multiplication" at bounding box center [605, 307] width 126 height 17
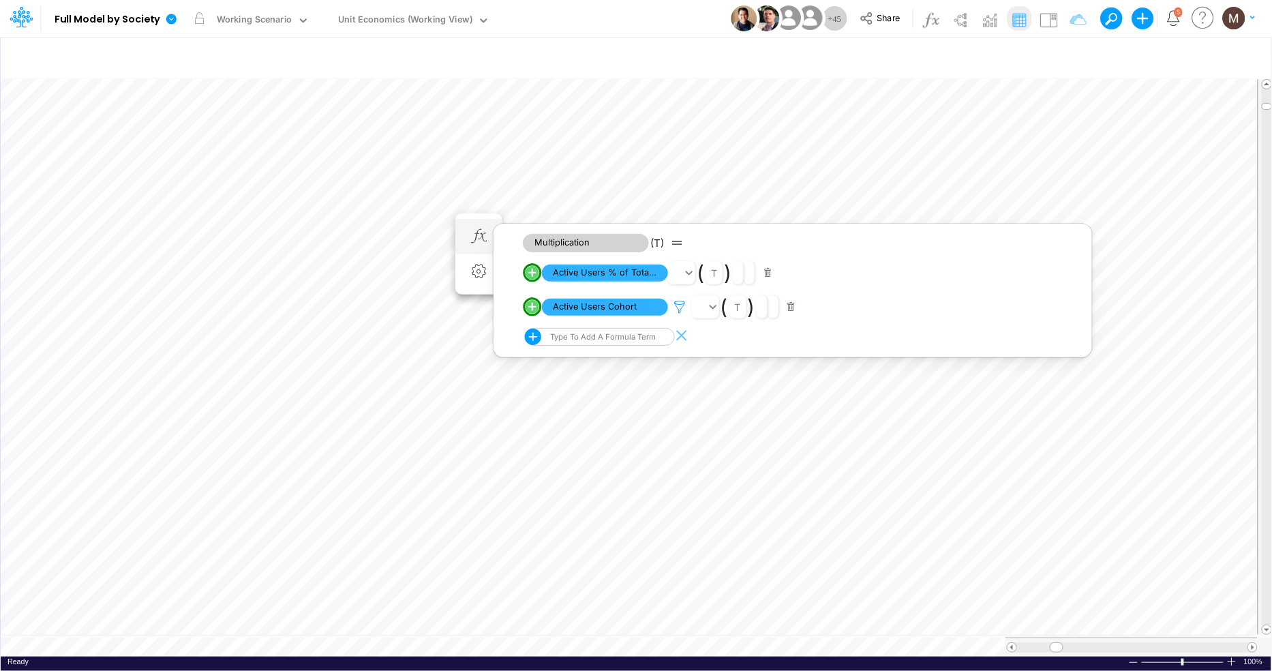
click at [676, 304] on icon at bounding box center [679, 307] width 20 height 14
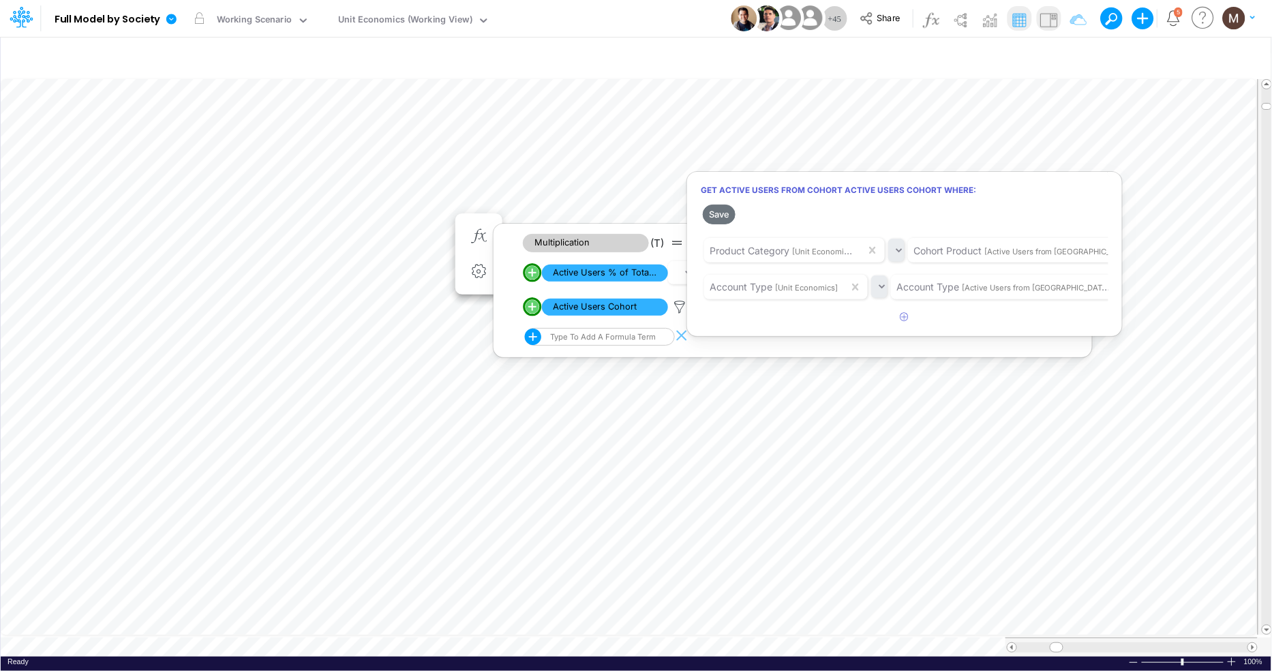
click at [1043, 13] on div at bounding box center [636, 339] width 1272 height 664
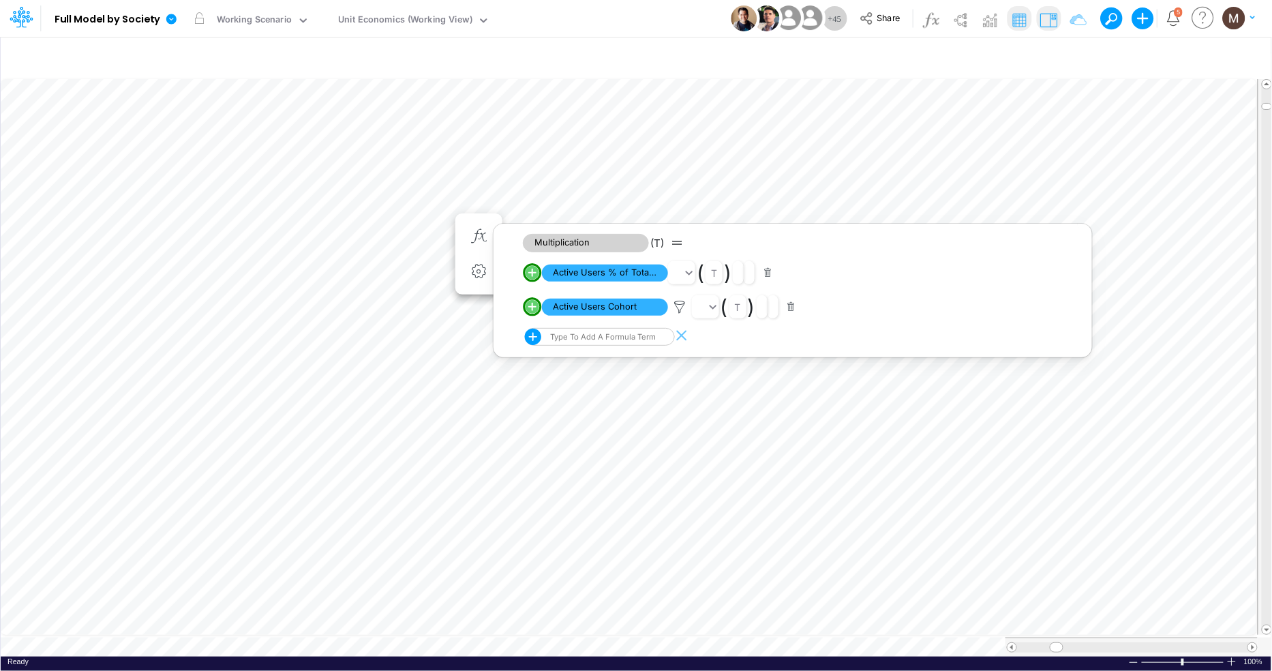
click at [1045, 17] on img at bounding box center [1048, 20] width 22 height 22
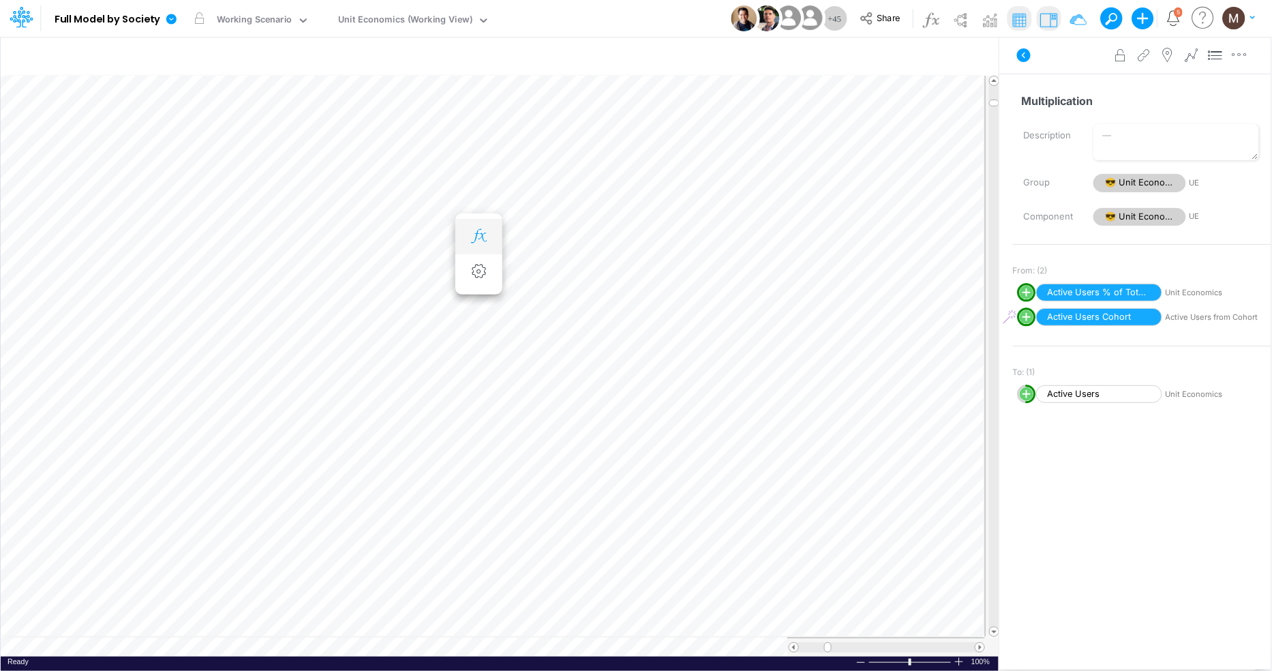
click at [480, 240] on icon "button" at bounding box center [478, 236] width 20 height 14
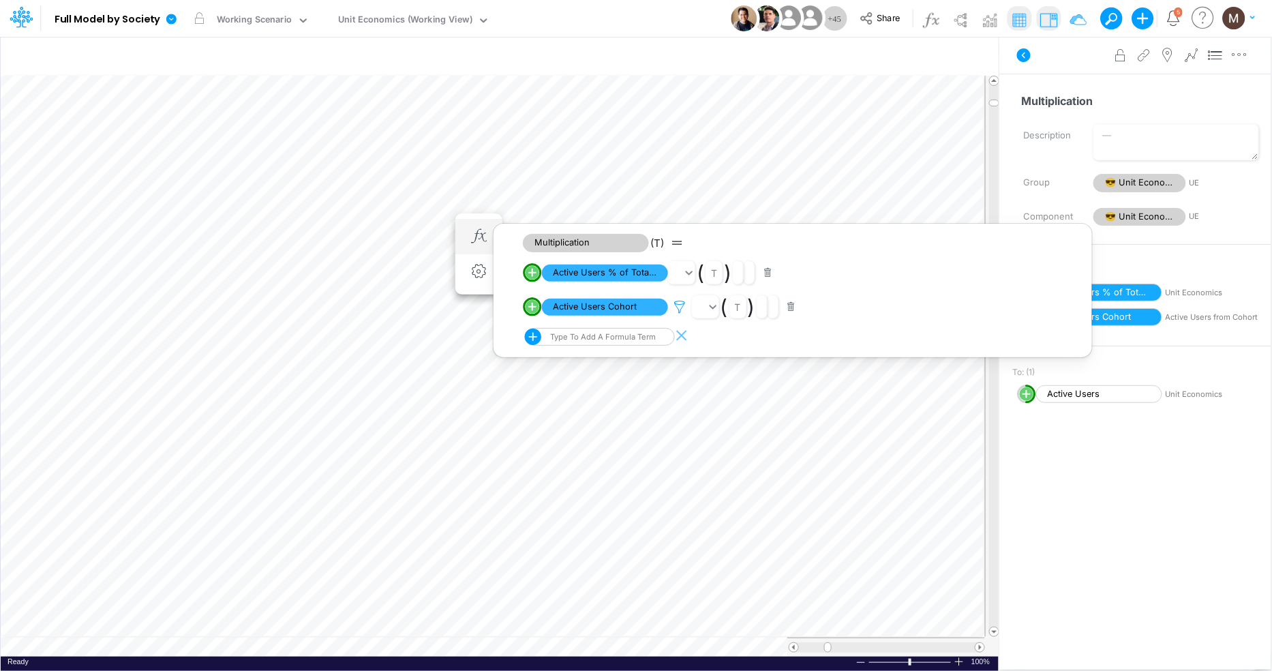
click at [679, 309] on icon at bounding box center [679, 307] width 20 height 14
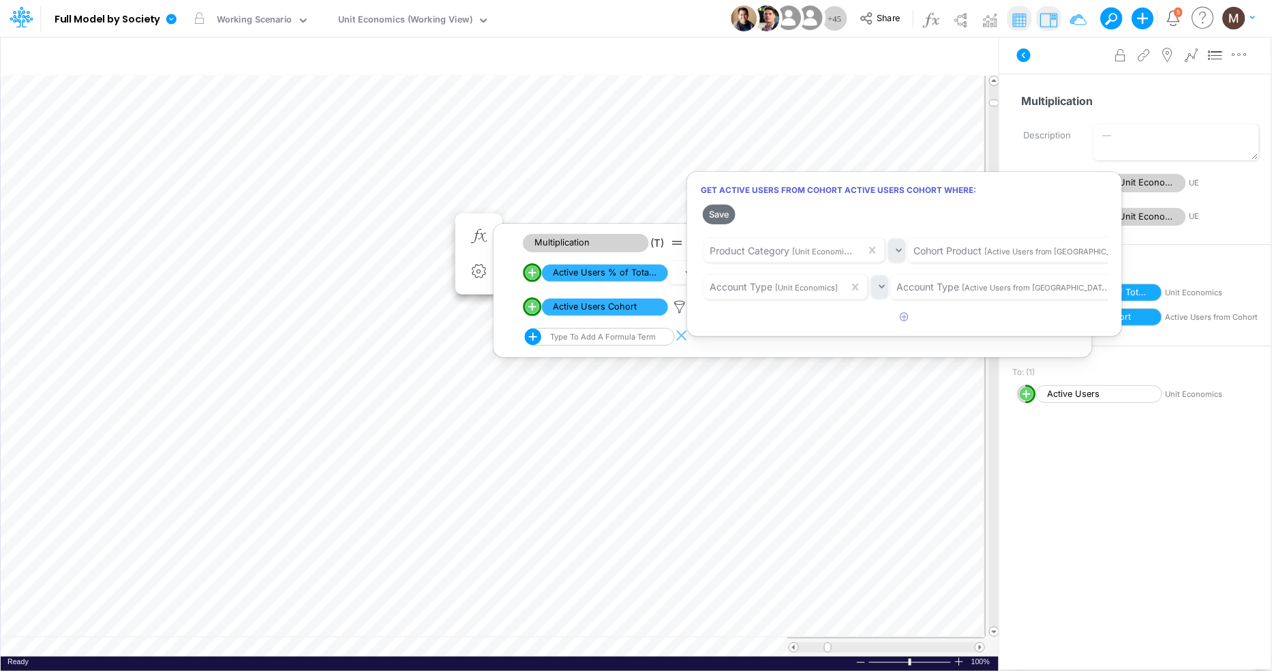
click at [607, 295] on div at bounding box center [636, 339] width 1272 height 664
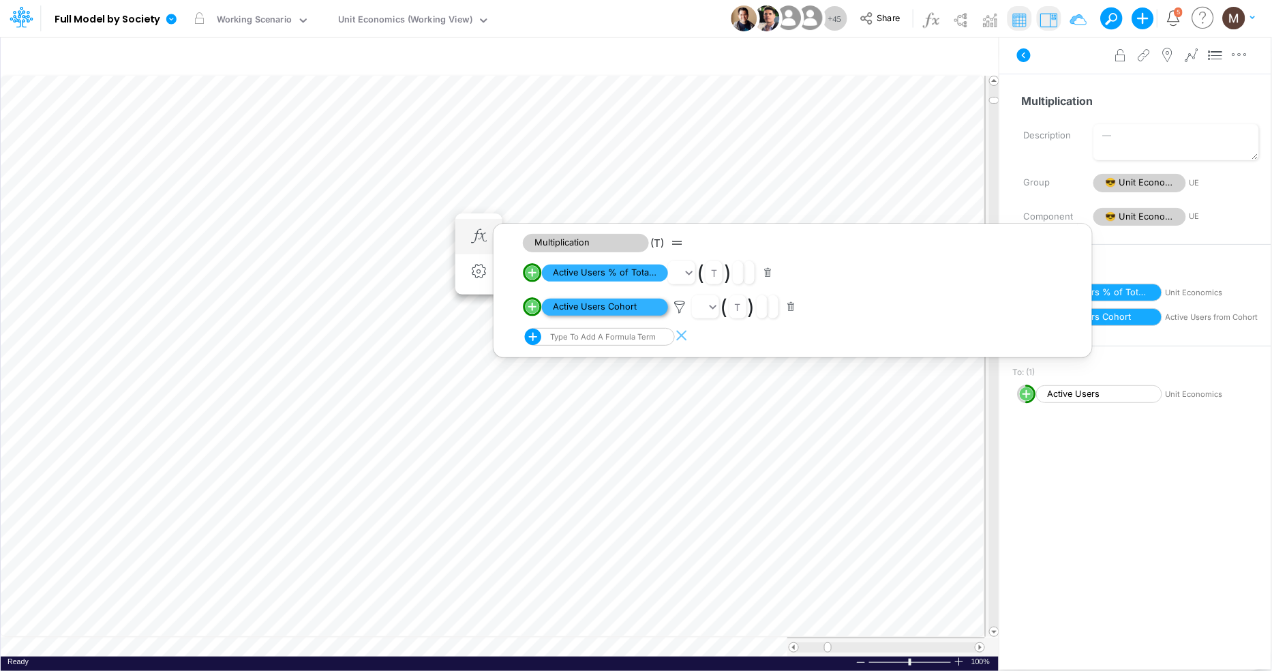
click at [642, 305] on span "Active Users Cohort" at bounding box center [605, 307] width 126 height 17
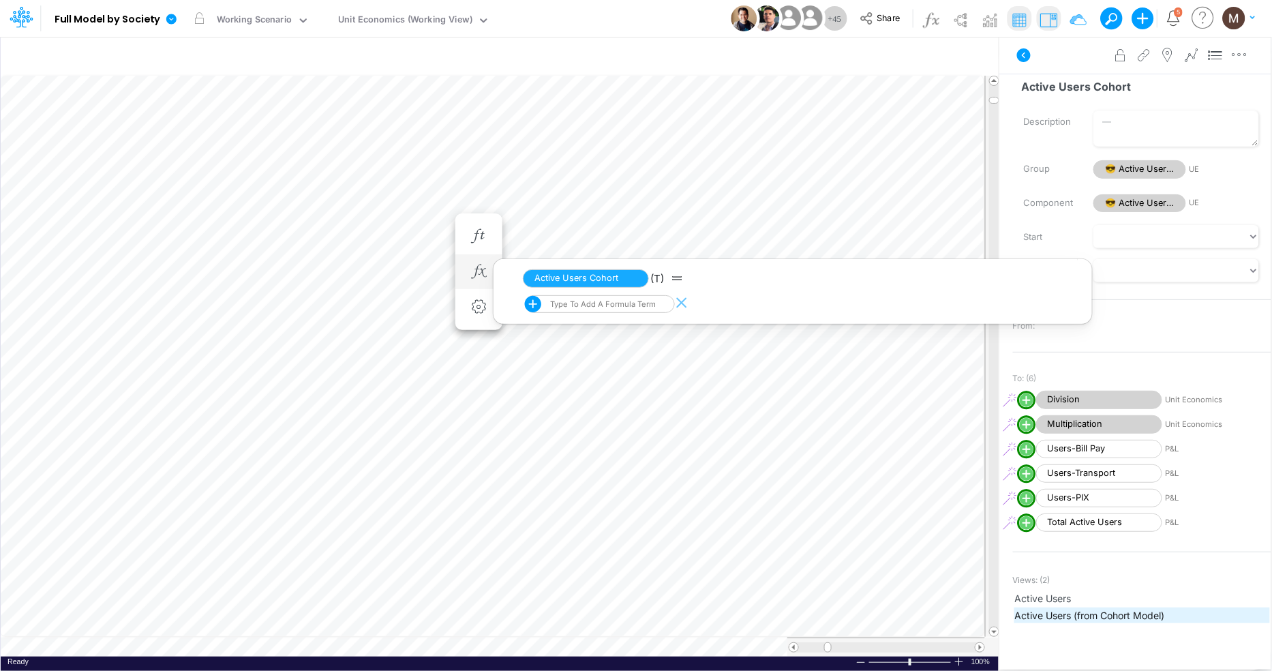
scroll to position [30, 0]
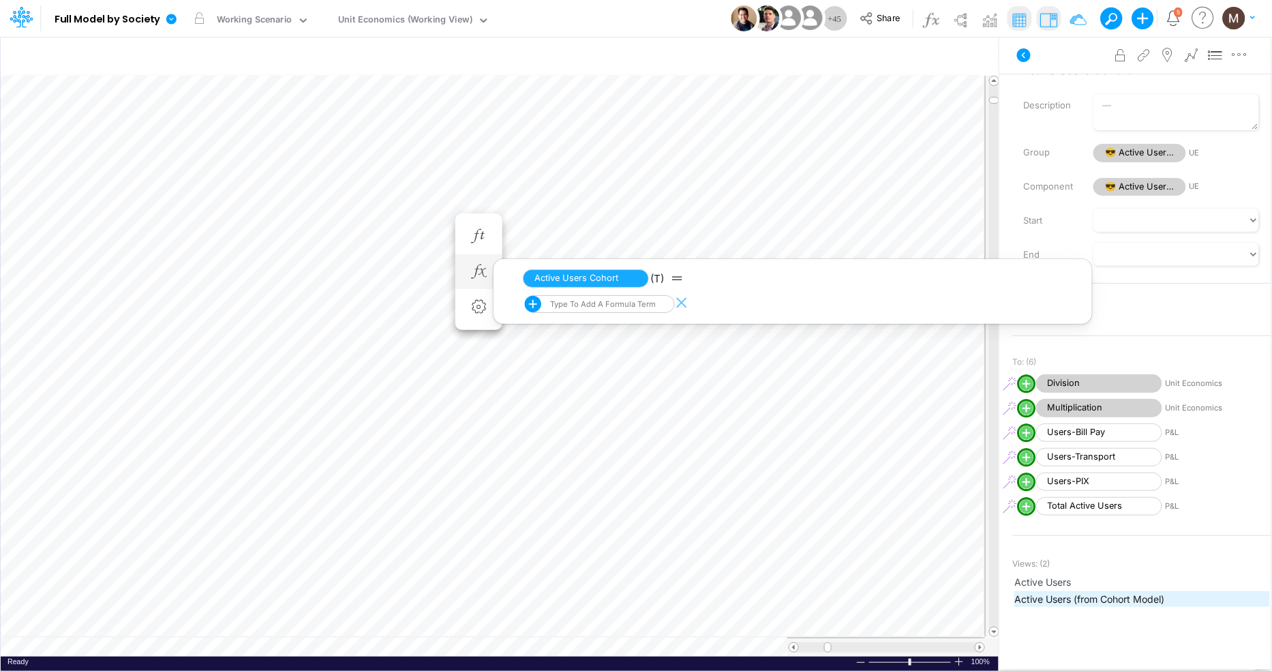
click at [1058, 596] on span "Active Users (from Cohort Model)" at bounding box center [1142, 599] width 254 height 14
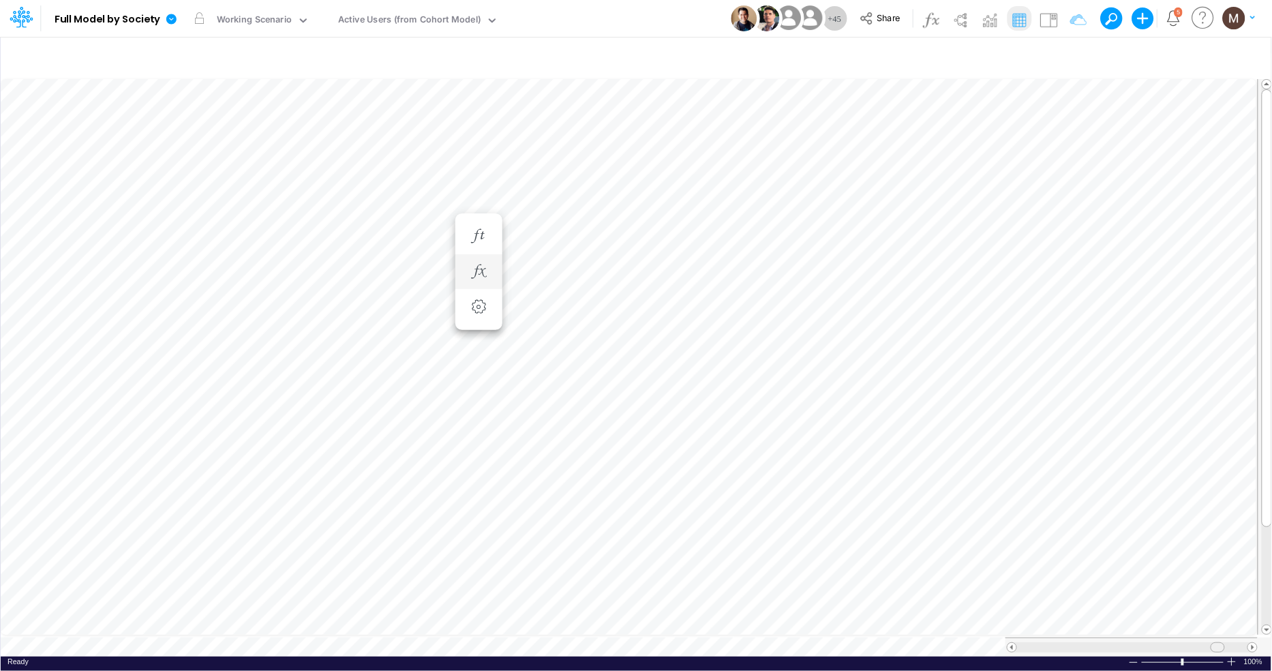
click at [1221, 615] on table at bounding box center [637, 366] width 1272 height 580
click at [625, 184] on icon "button" at bounding box center [626, 190] width 20 height 14
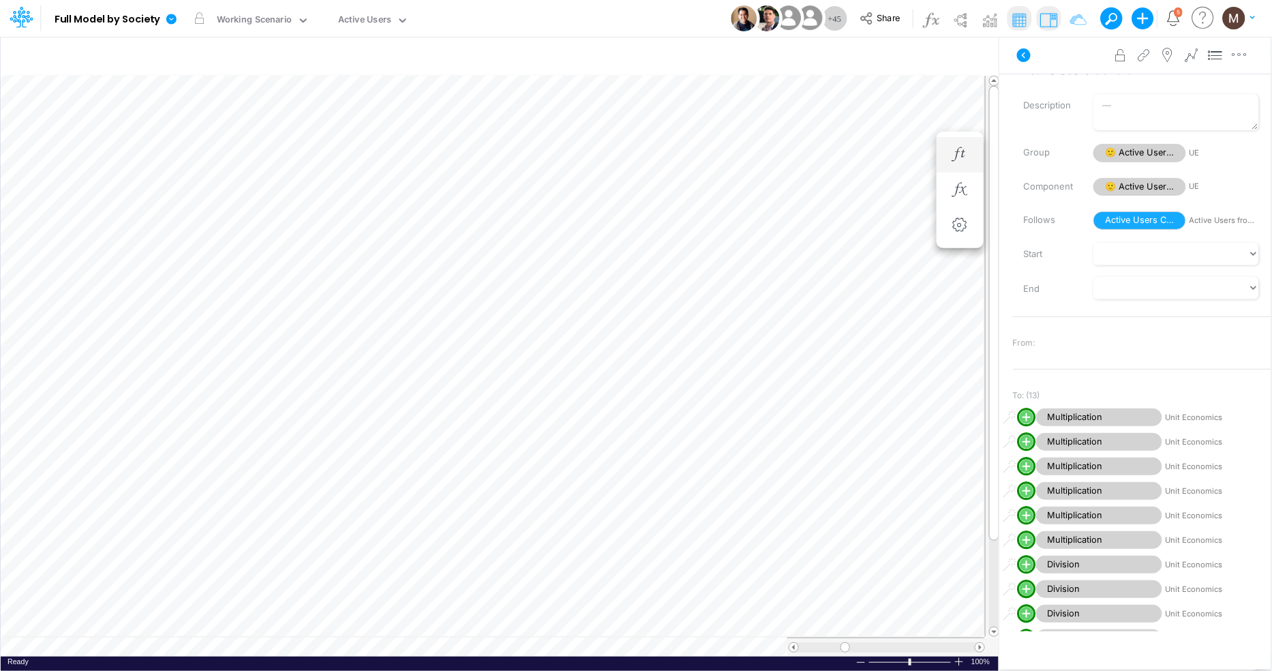
scroll to position [0, 1]
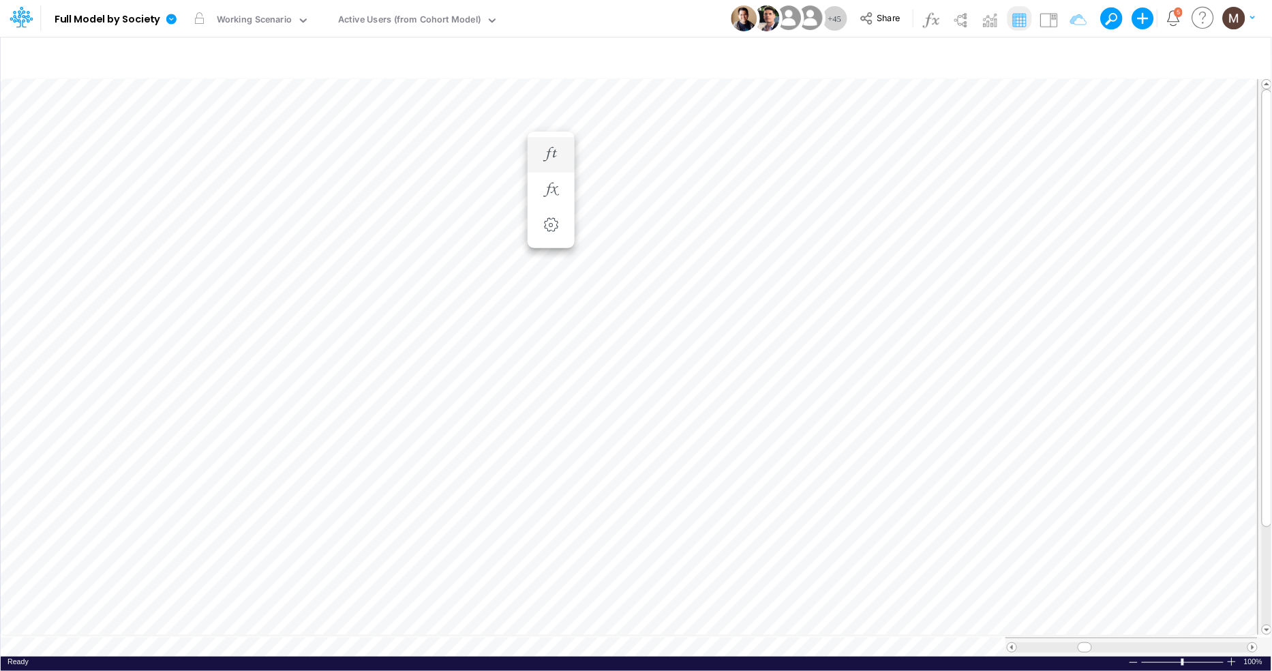
scroll to position [0, 1]
click at [1061, 24] on div at bounding box center [1007, 18] width 177 height 25
click at [1050, 24] on img at bounding box center [1048, 20] width 22 height 22
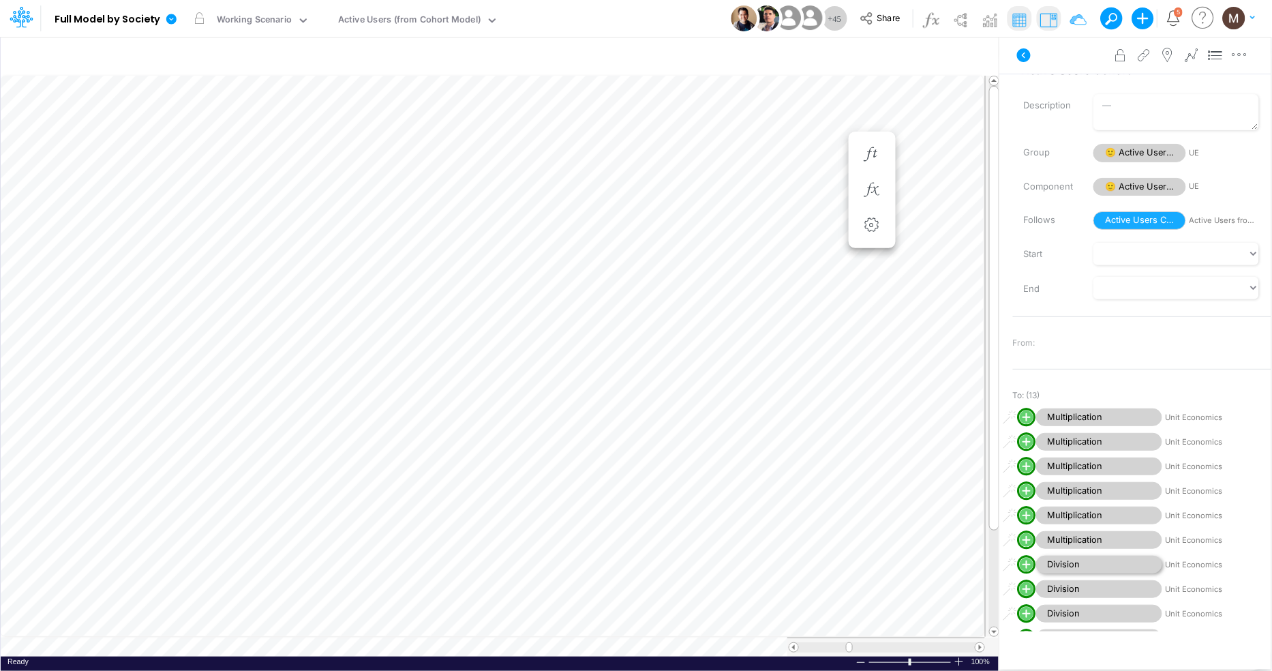
scroll to position [431, 0]
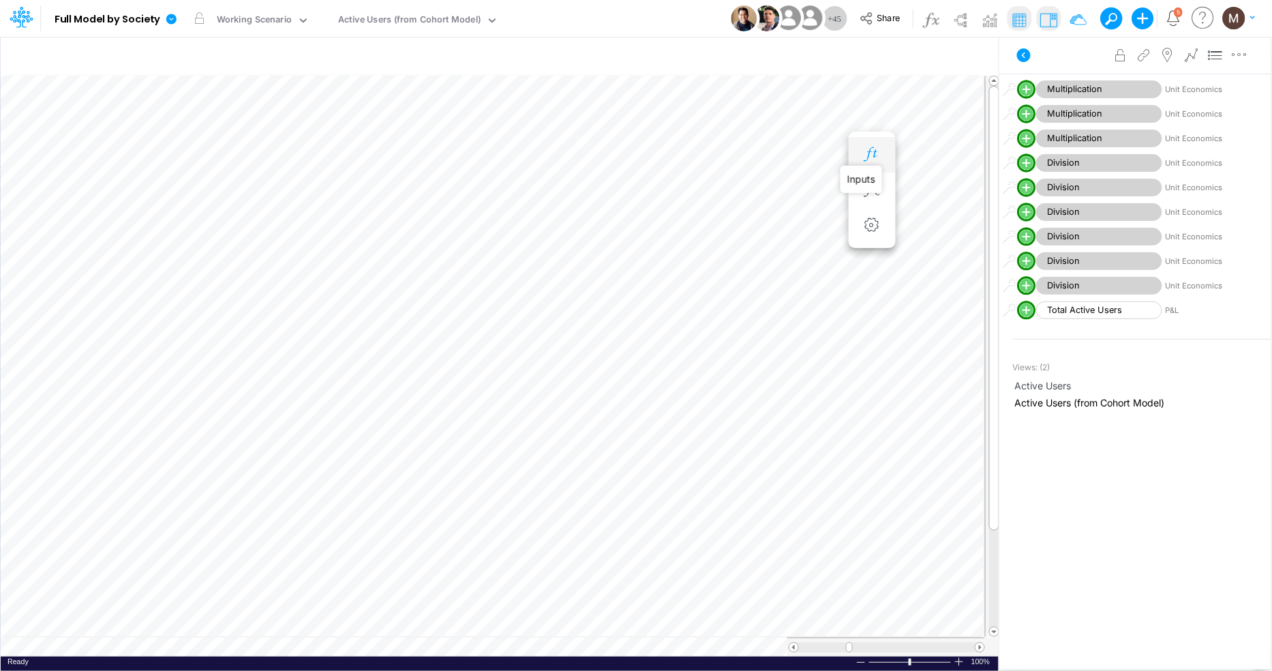
click at [871, 153] on icon "button" at bounding box center [871, 154] width 20 height 14
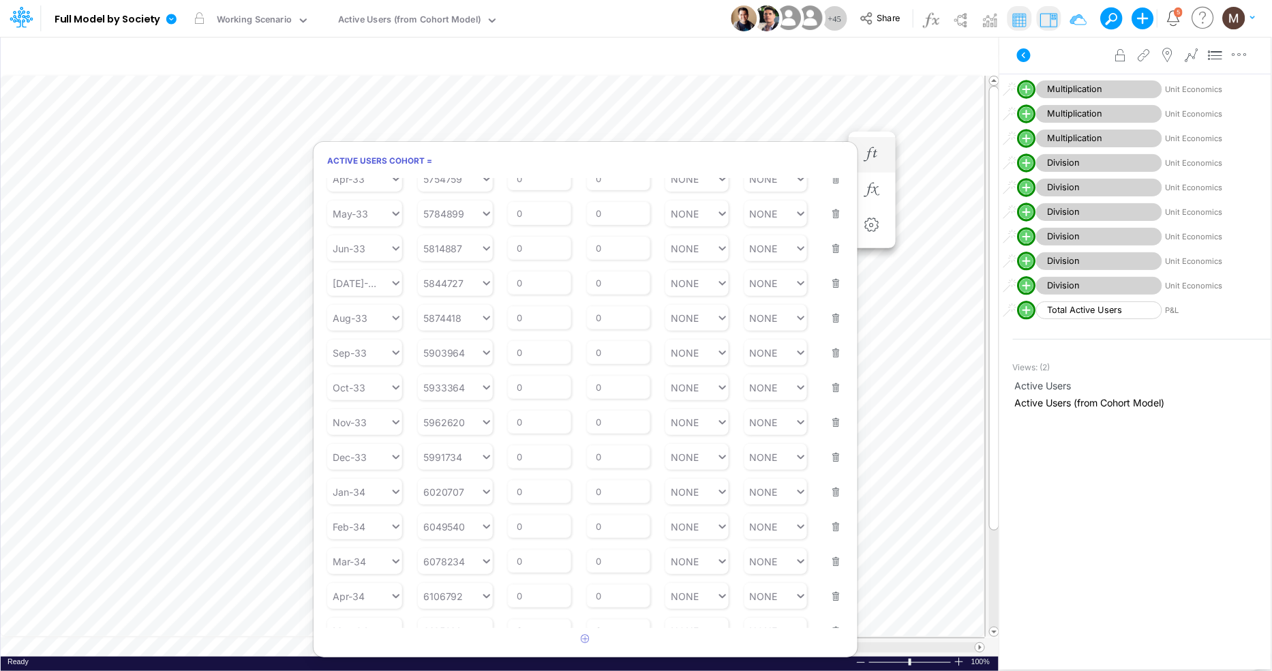
scroll to position [4049, 0]
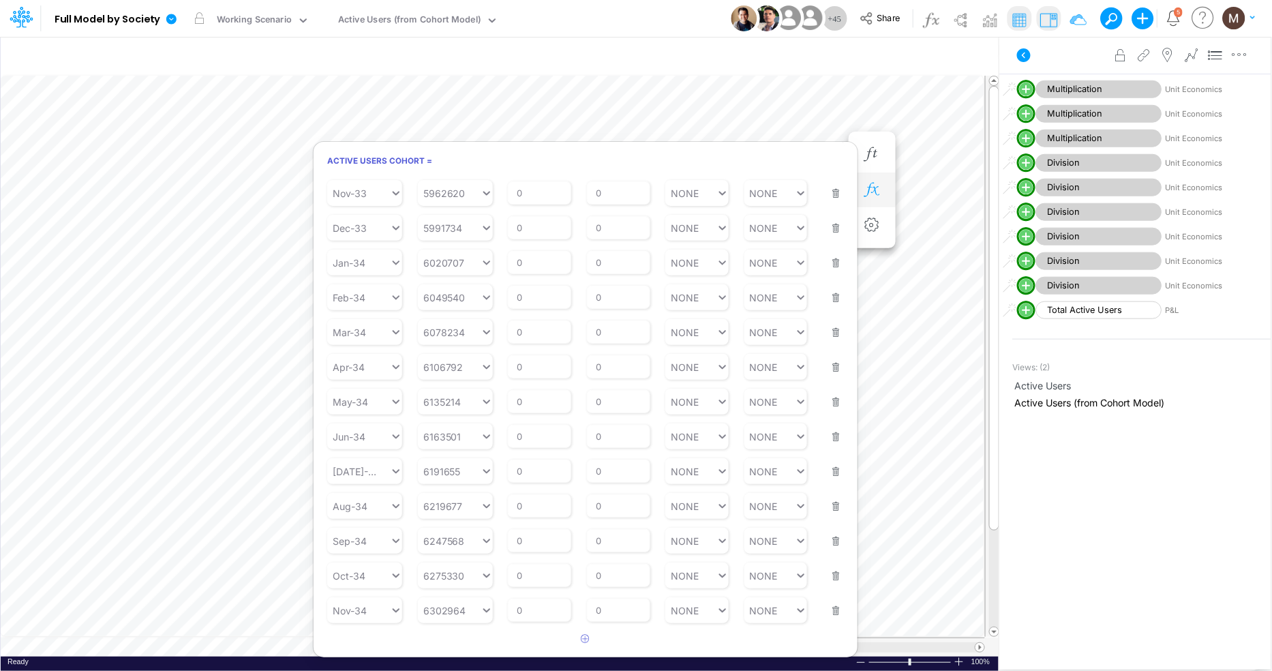
click at [873, 188] on icon "button" at bounding box center [871, 190] width 20 height 14
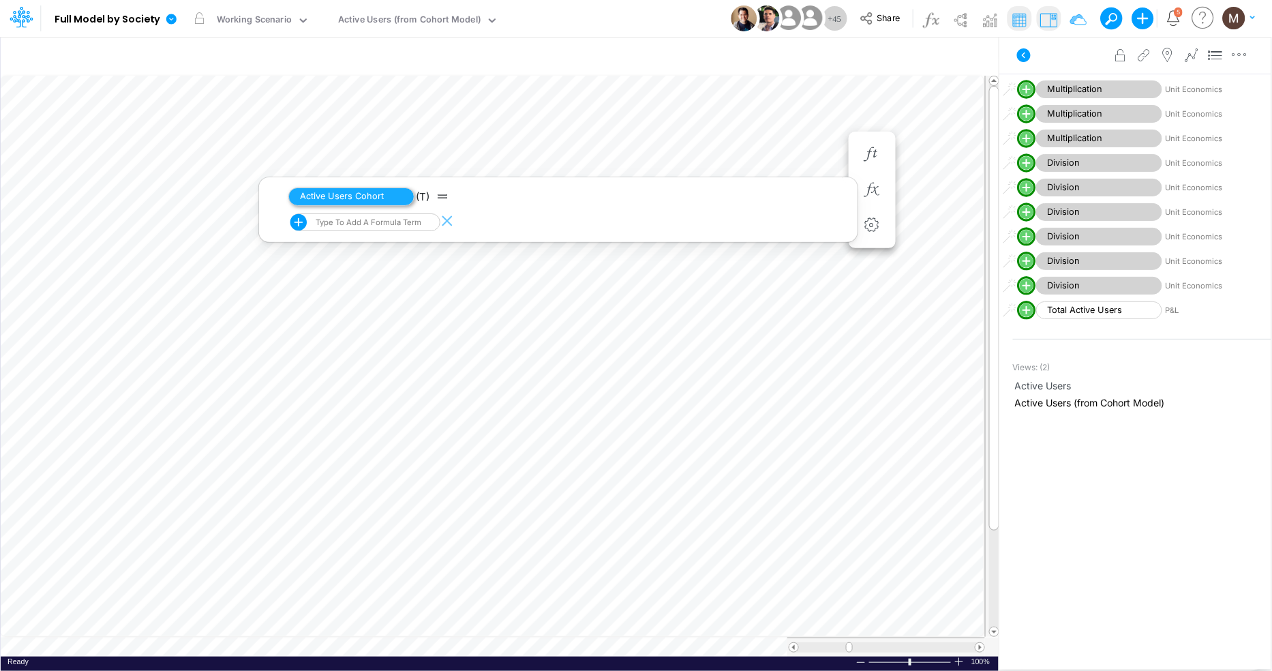
click at [389, 200] on span "Active Users Cohort" at bounding box center [351, 196] width 126 height 18
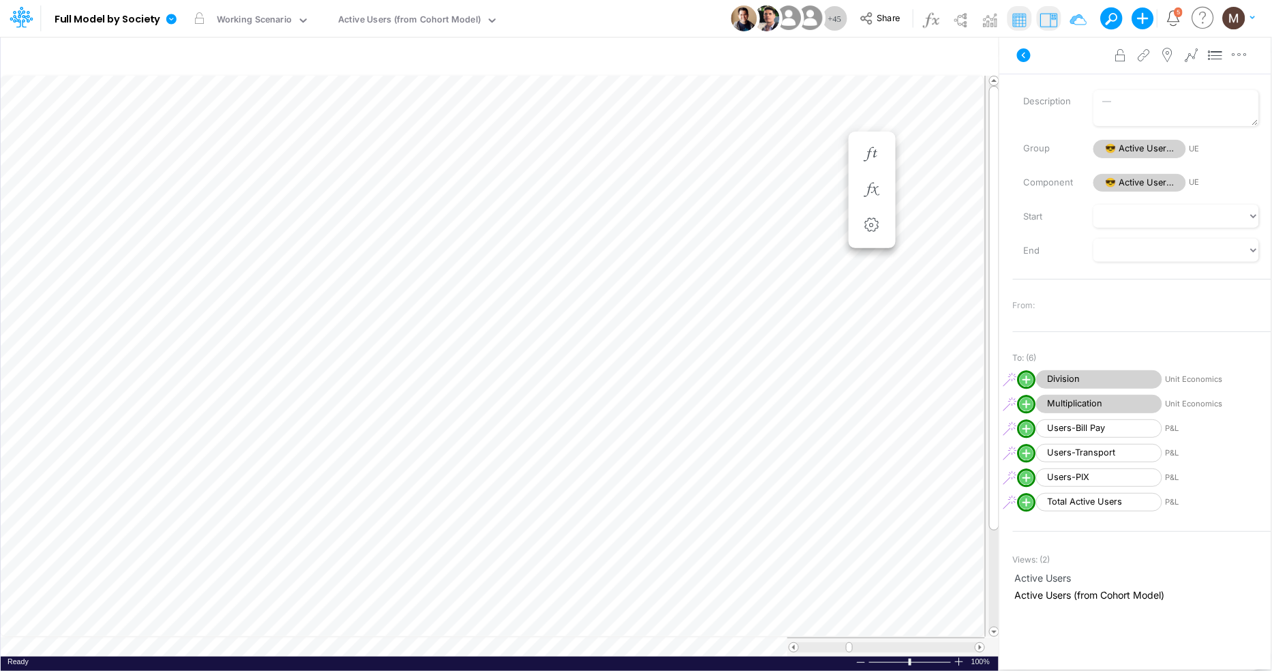
scroll to position [0, 1]
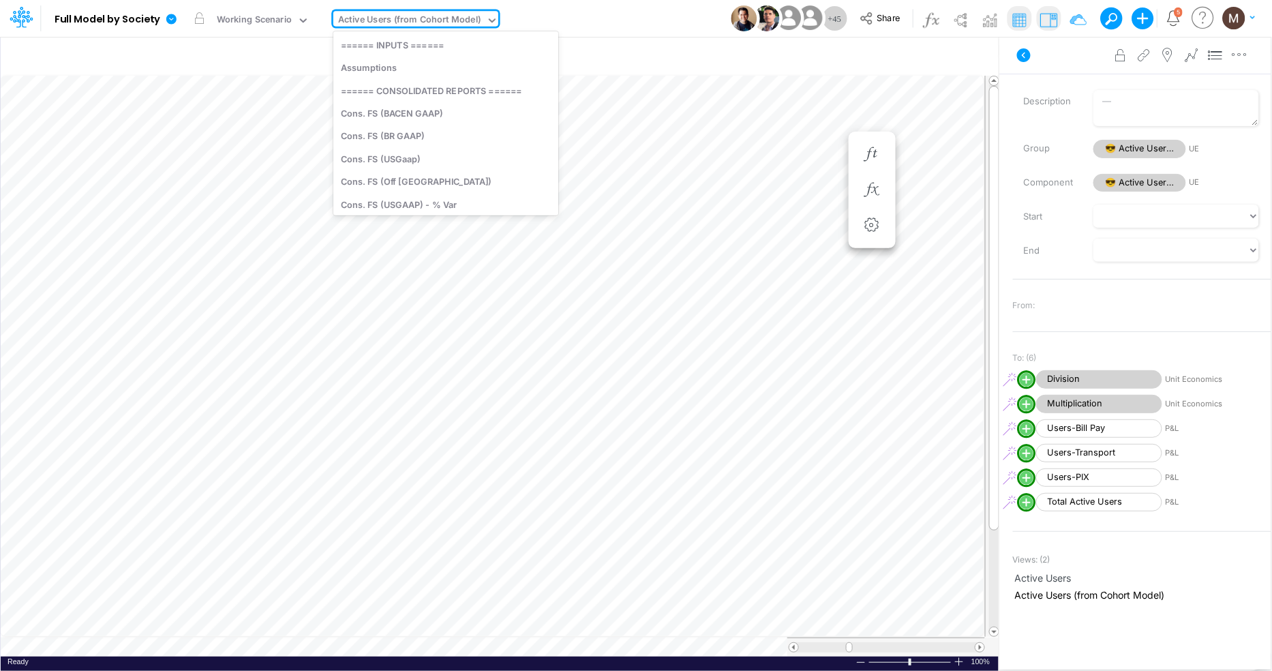
click at [430, 20] on div "Active Users (from Cohort Model)" at bounding box center [409, 21] width 143 height 16
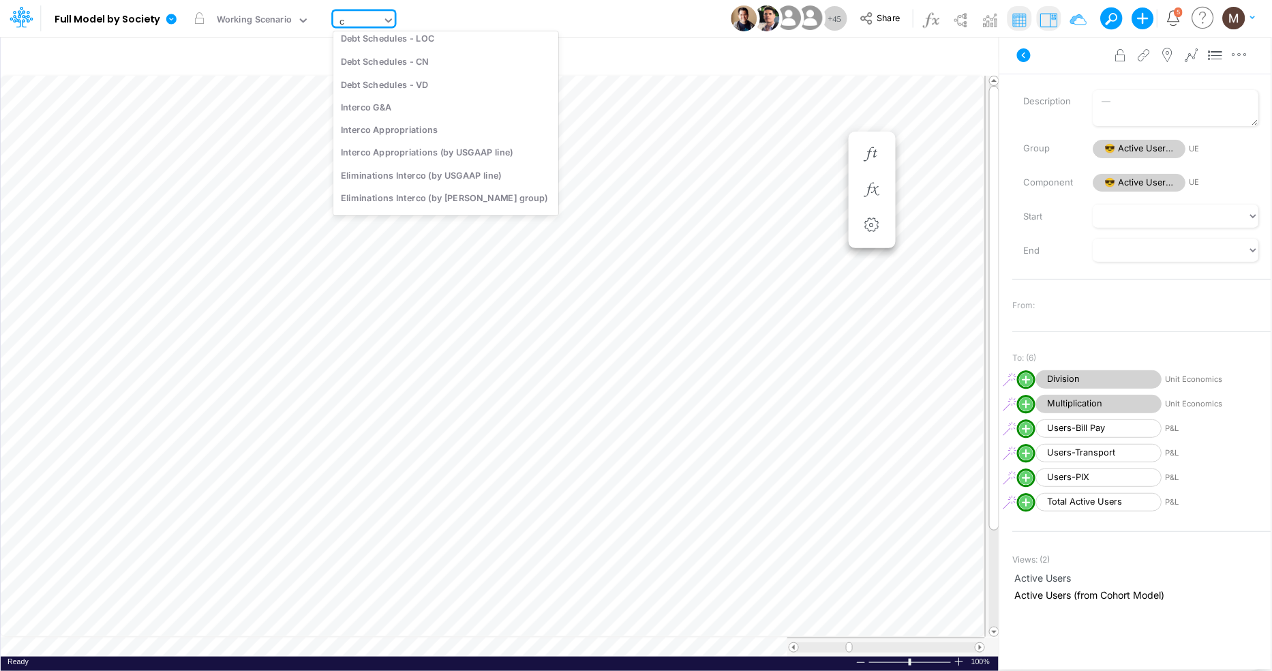
scroll to position [0, 0]
type input "cogs"
click at [12, 20] on icon at bounding box center [21, 16] width 23 height 23
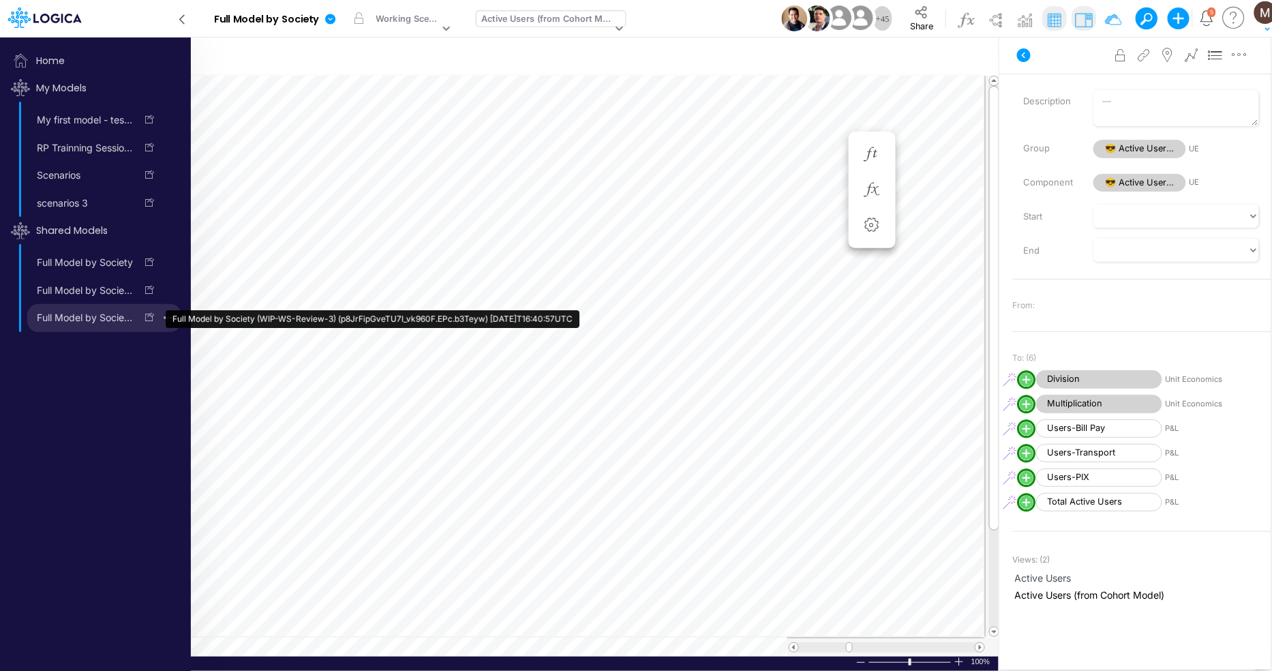
click at [96, 316] on link "Full Model by Society (WIP-WS-Review-3) (p8JrFipGveTU7I_vk960F.EPc.b3Teyw) [DAT…" at bounding box center [81, 318] width 108 height 22
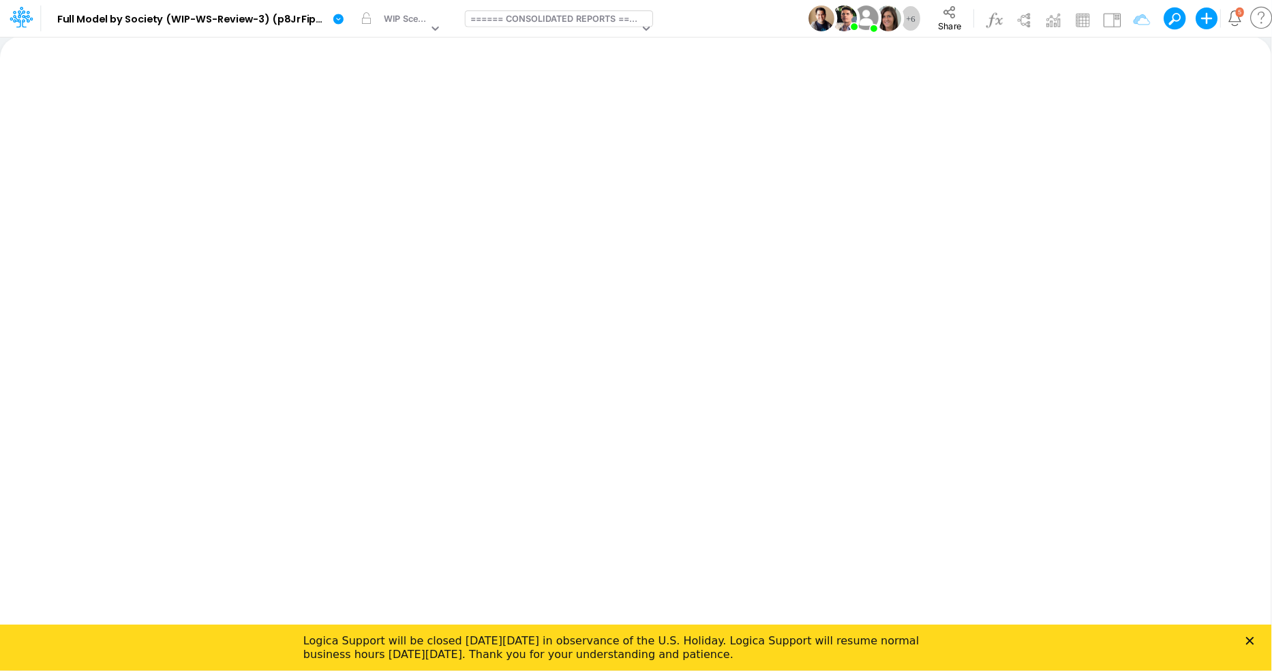
click at [508, 27] on div "====== CONSOLIDATED REPORTS ======" at bounding box center [554, 20] width 169 height 16
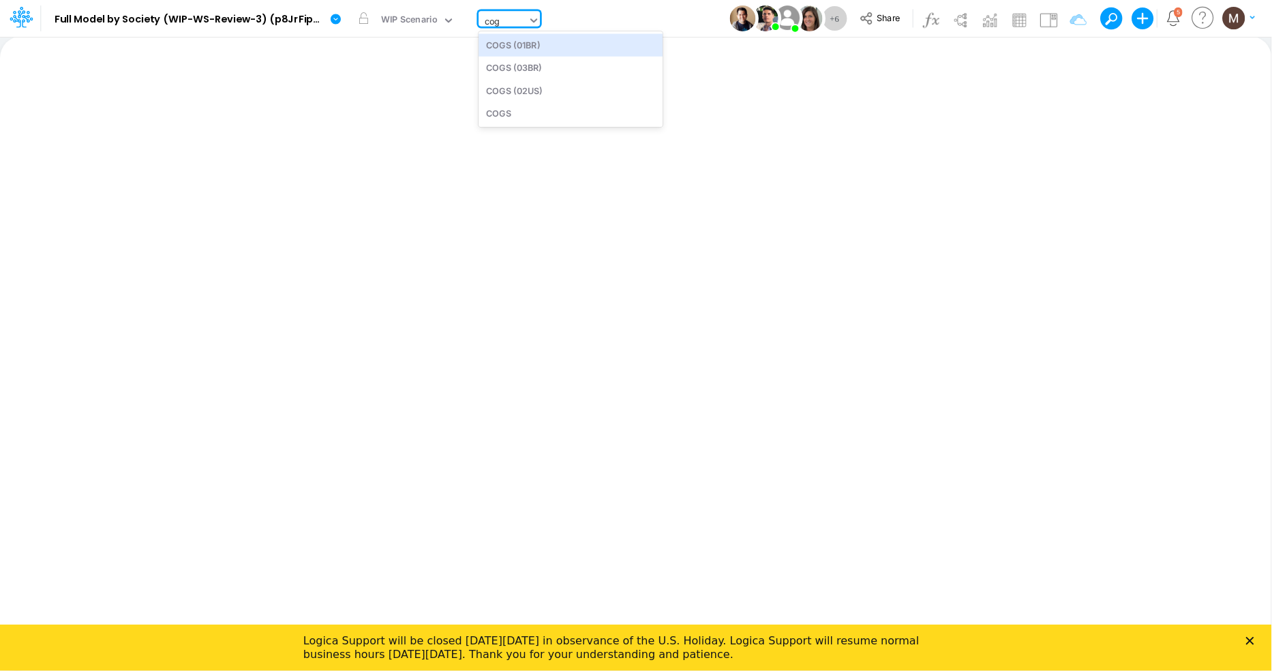
type input "cogs"
click at [533, 48] on div "COGS (01BR)" at bounding box center [570, 44] width 184 height 22
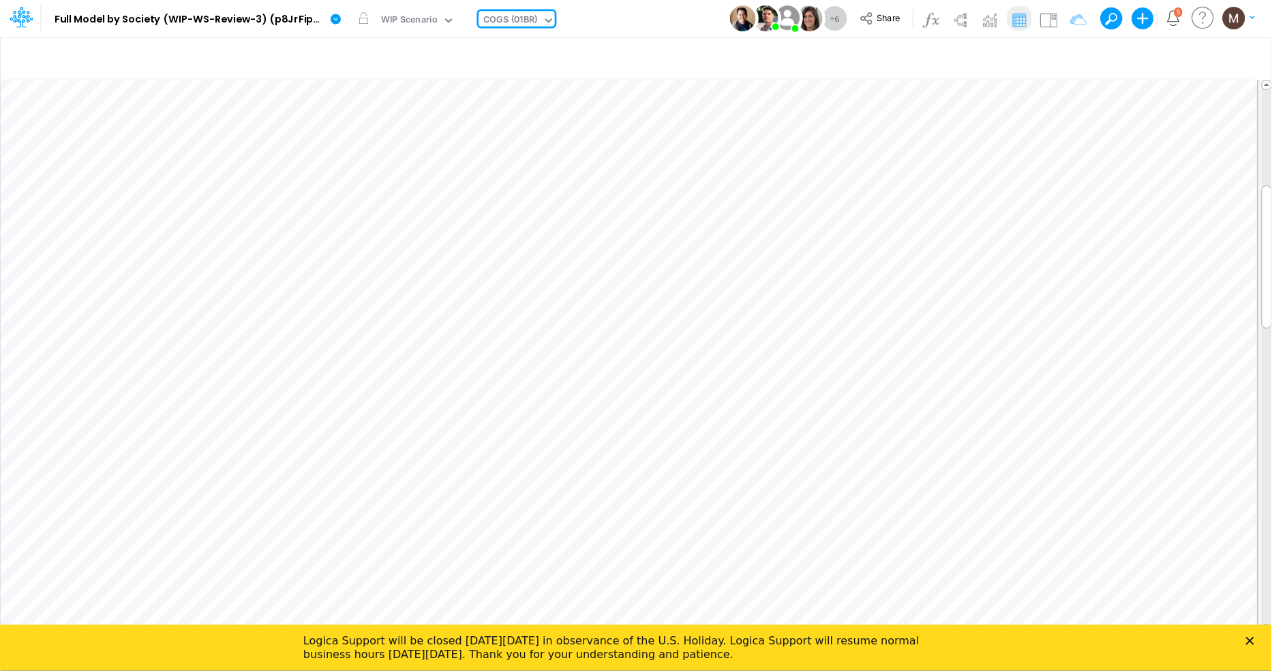
click at [551, 18] on icon at bounding box center [548, 20] width 12 height 12
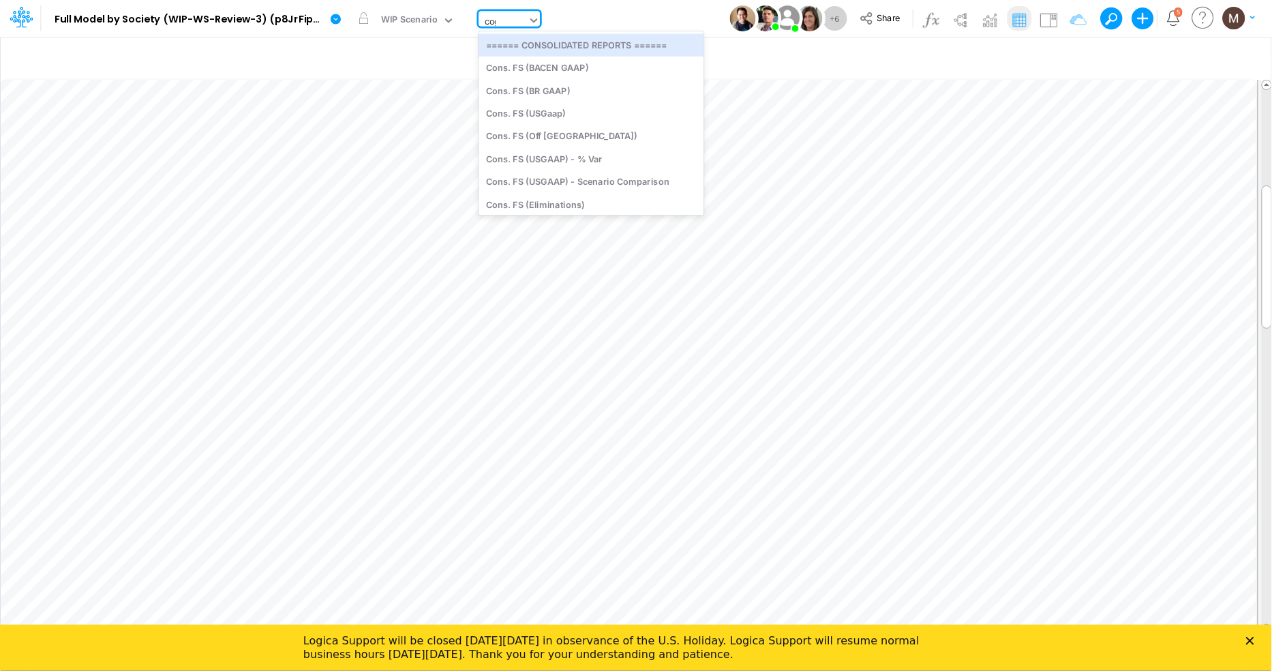
type input "cogs"
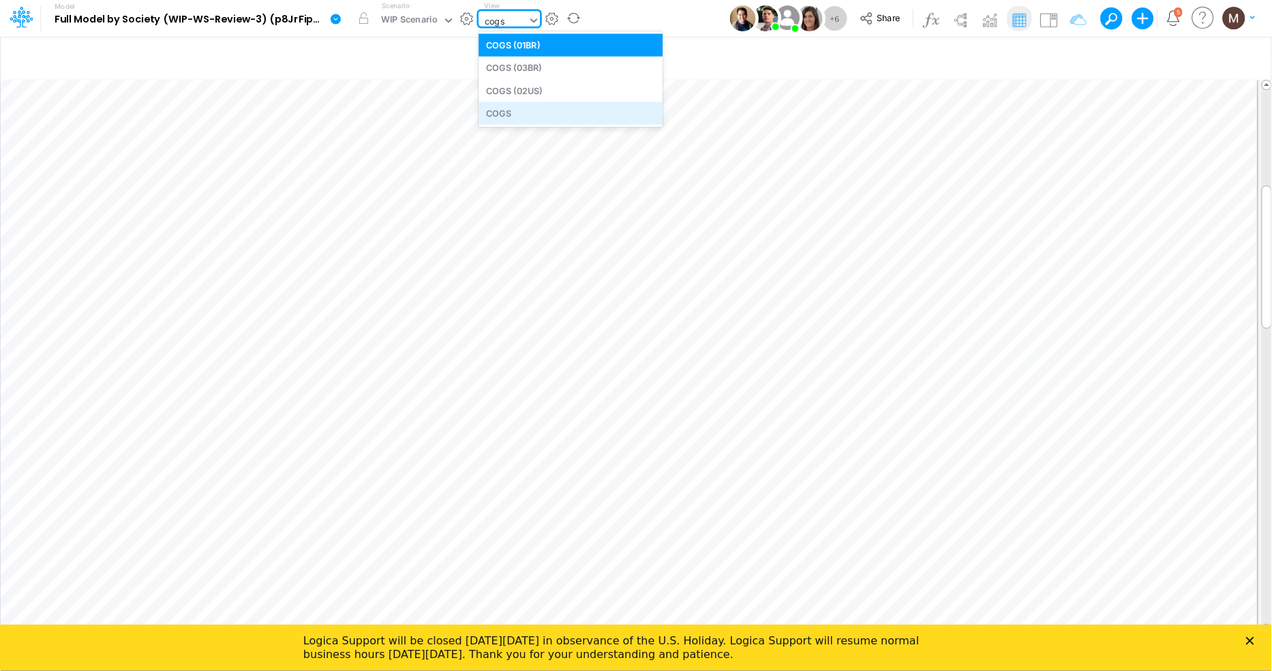
click at [607, 112] on div "COGS" at bounding box center [570, 113] width 184 height 22
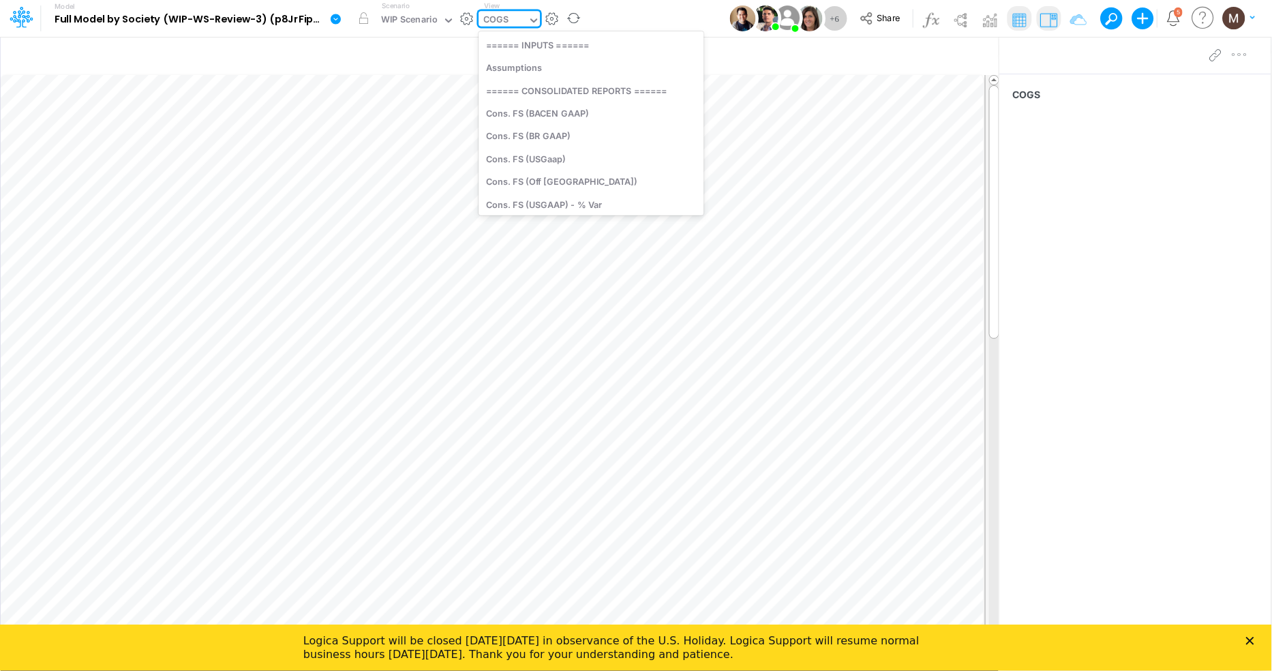
click at [528, 19] on icon at bounding box center [534, 20] width 12 height 12
type input "cogs"
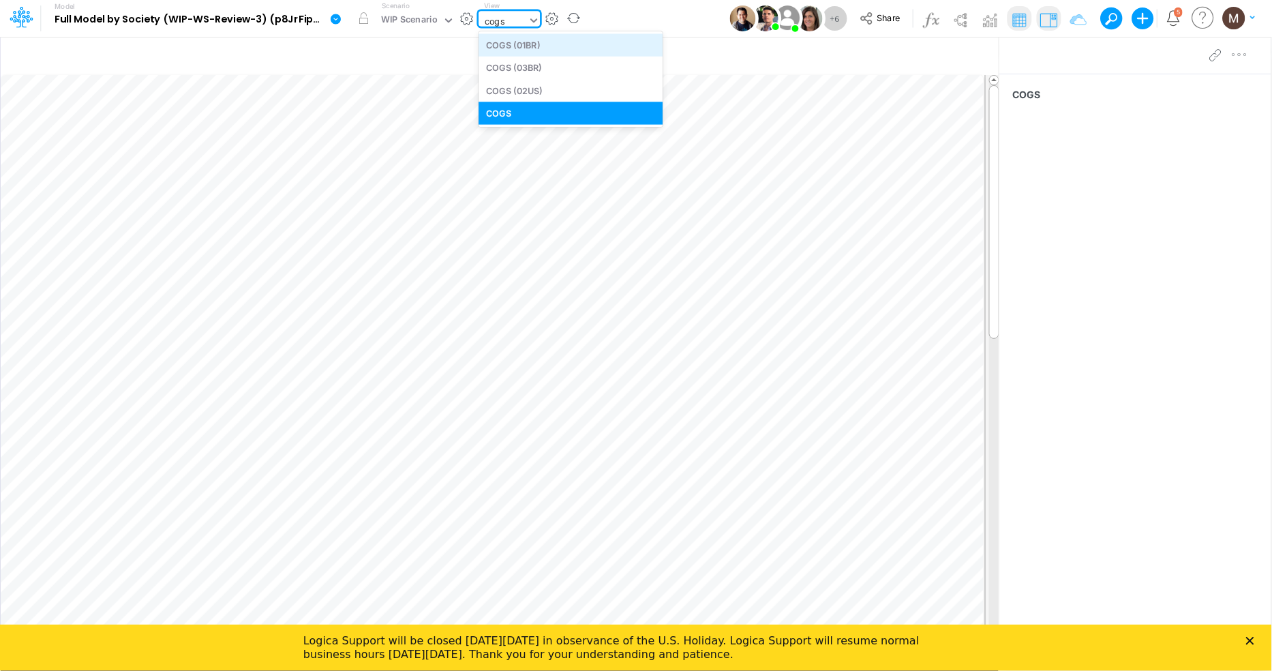
click at [537, 44] on div "COGS (01BR)" at bounding box center [570, 44] width 184 height 22
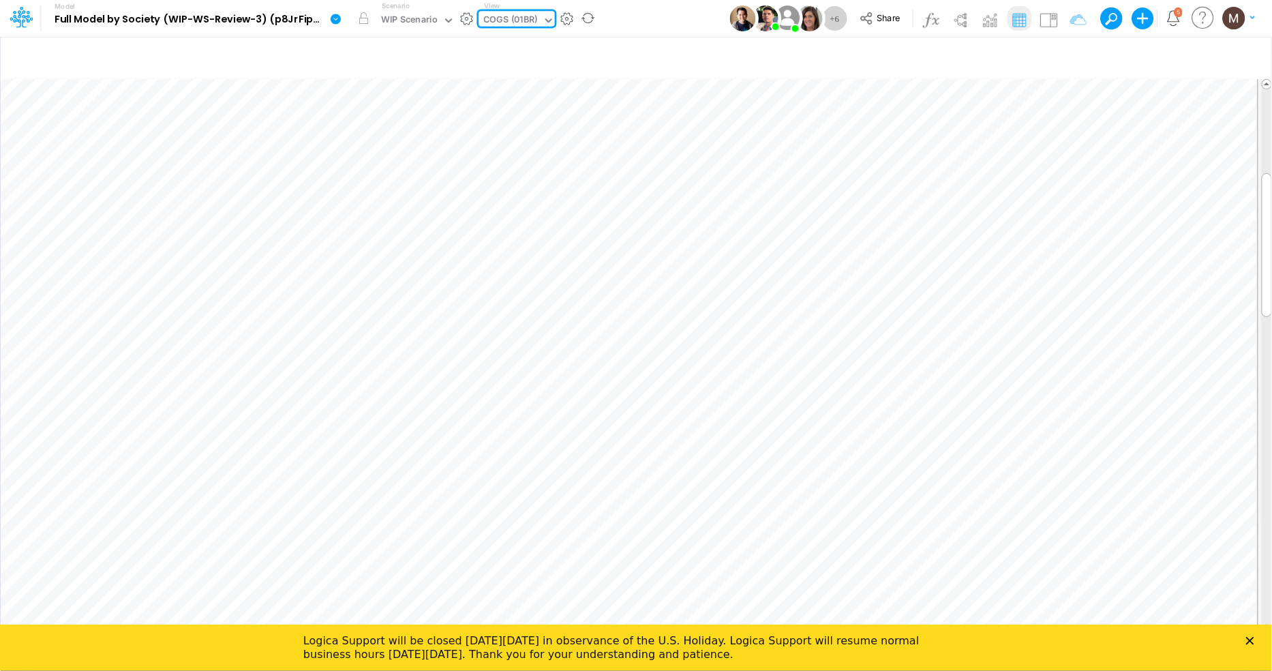
click at [1253, 642] on icon "Close" at bounding box center [1250, 640] width 8 height 8
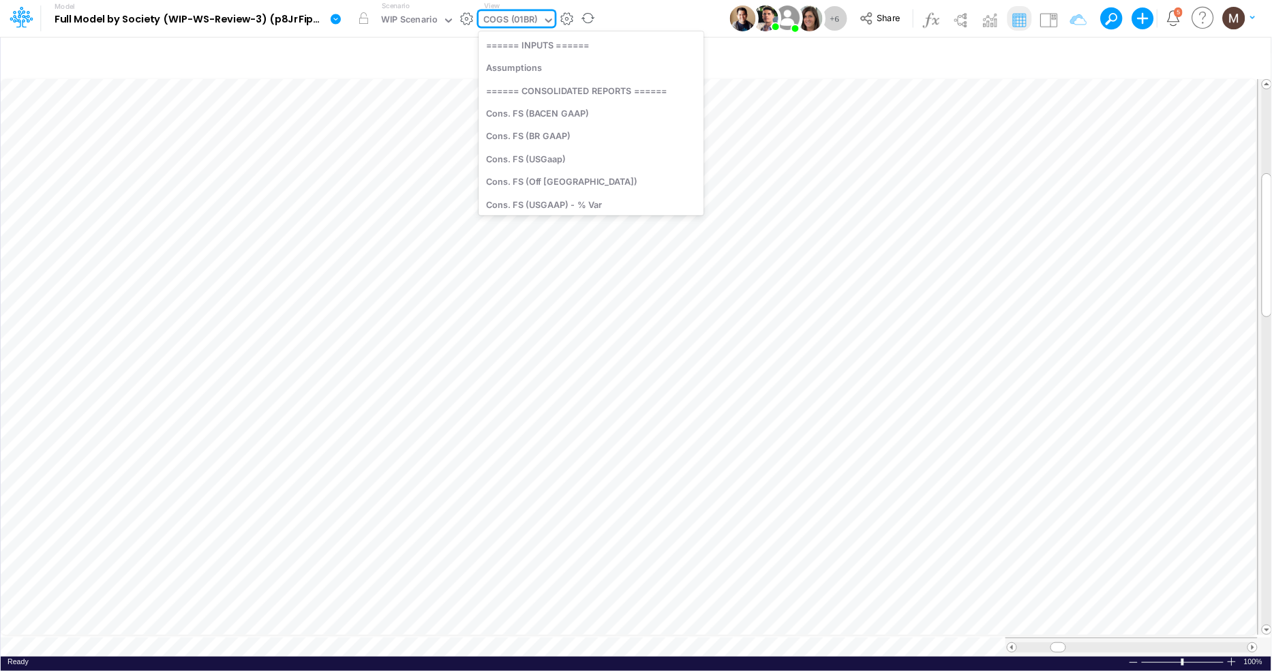
click at [510, 18] on div "COGS (01BR)" at bounding box center [511, 21] width 54 height 16
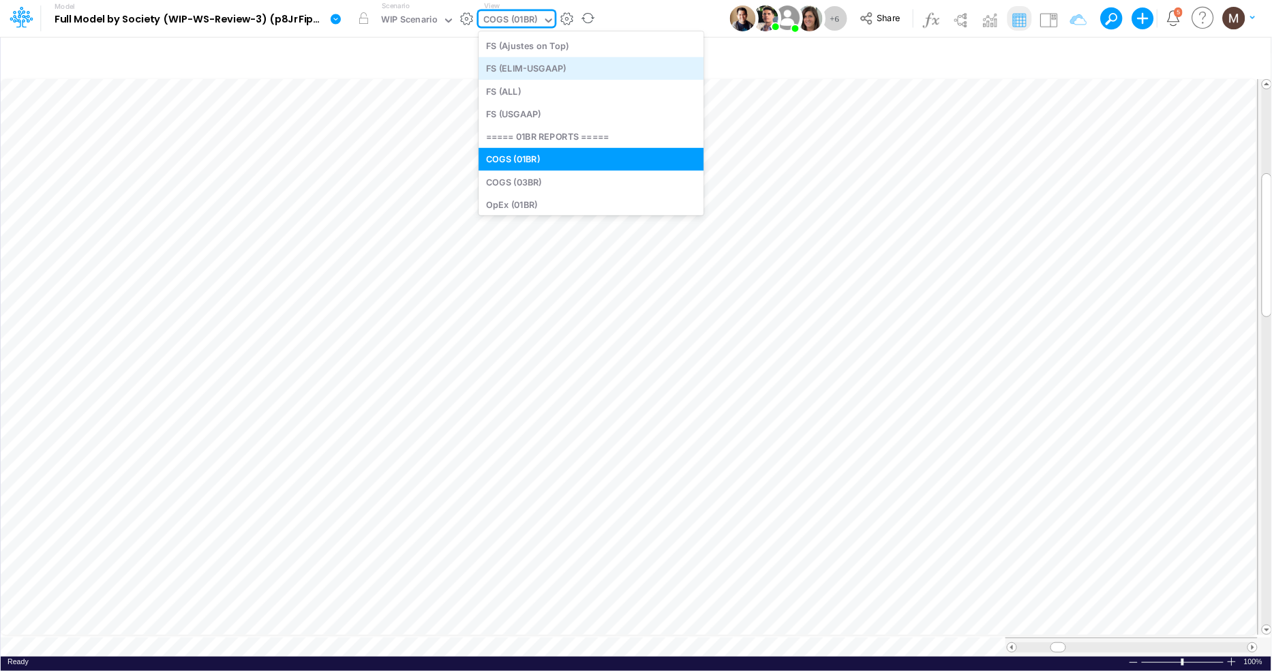
scroll to position [695, 0]
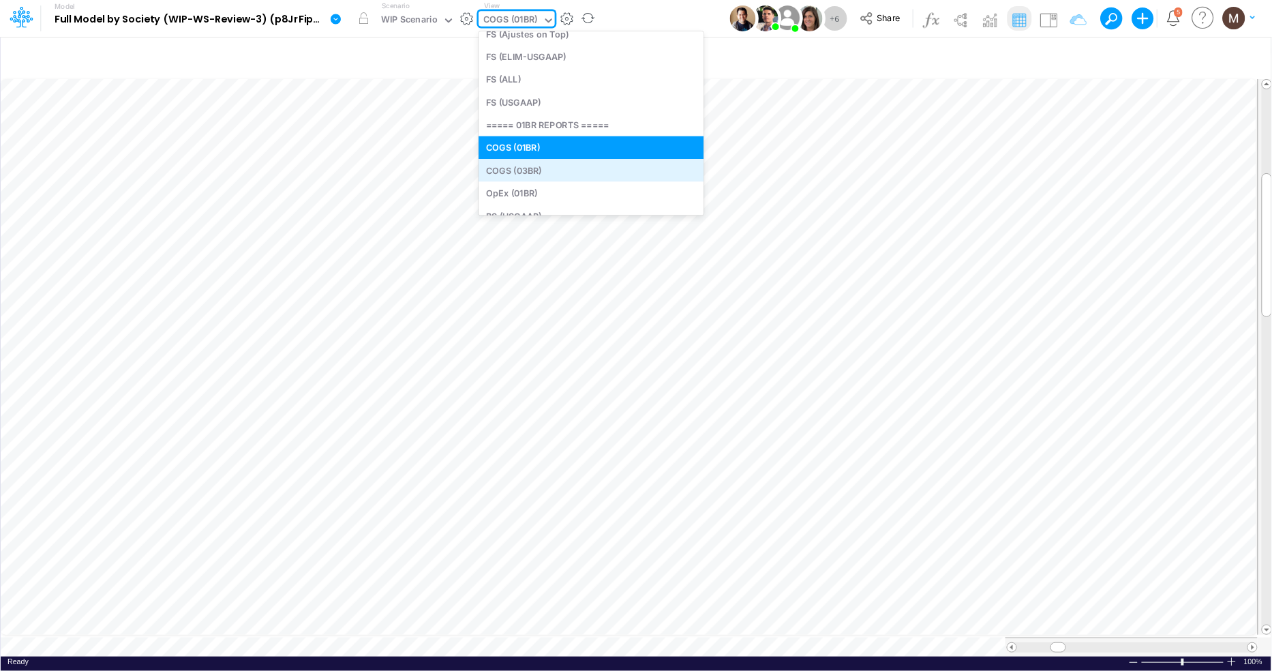
click at [543, 162] on div "COGS (03BR)" at bounding box center [590, 170] width 225 height 22
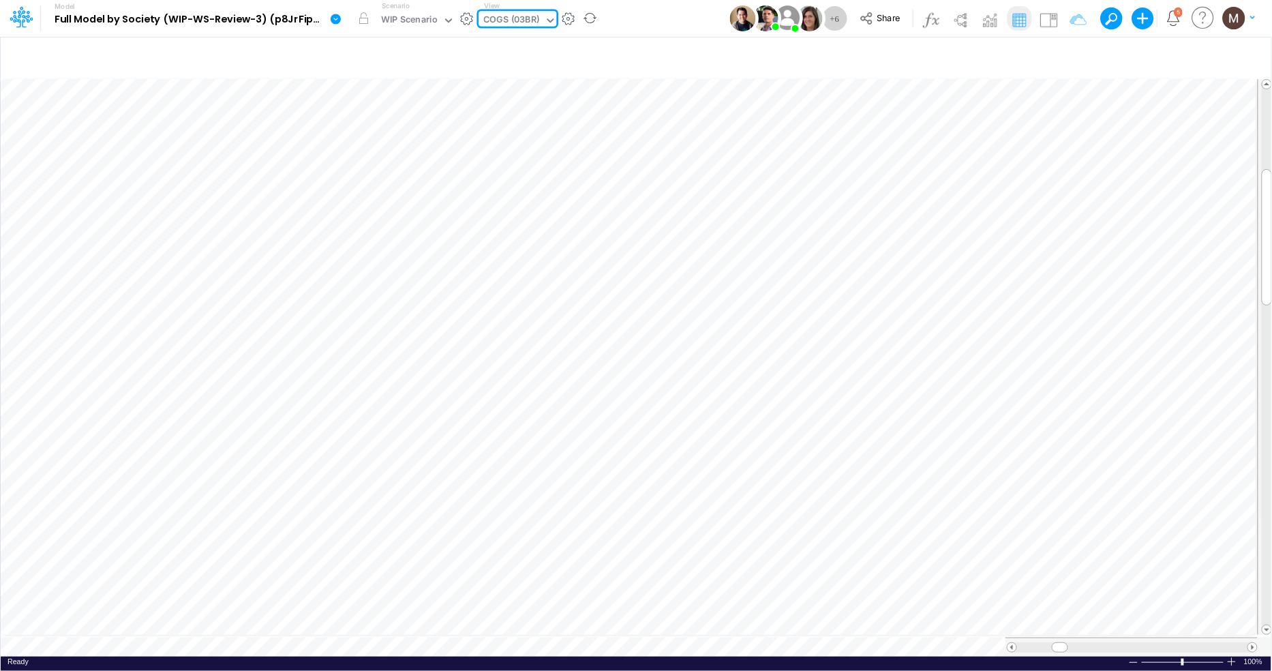
click at [510, 26] on div "COGS (03BR)" at bounding box center [512, 21] width 56 height 16
type input "opex"
click at [538, 51] on div "OpEx (01BR)" at bounding box center [570, 44] width 184 height 22
click at [984, 644] on tr at bounding box center [629, 646] width 1257 height 19
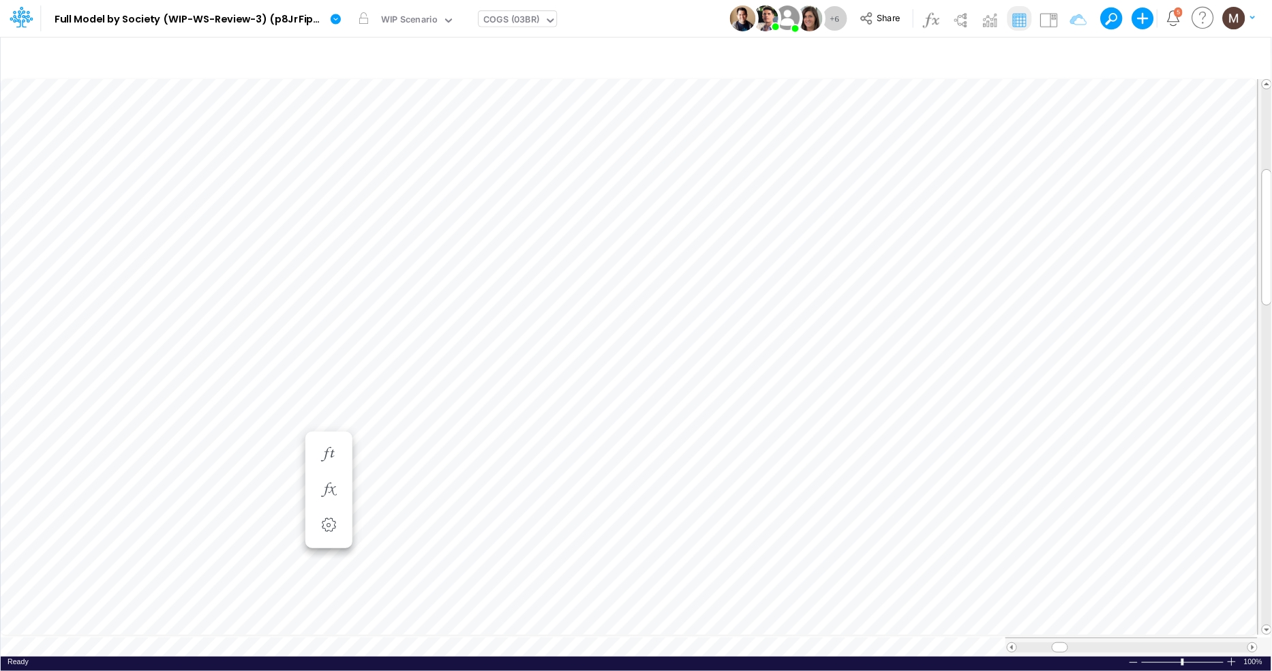
scroll to position [0, 1]
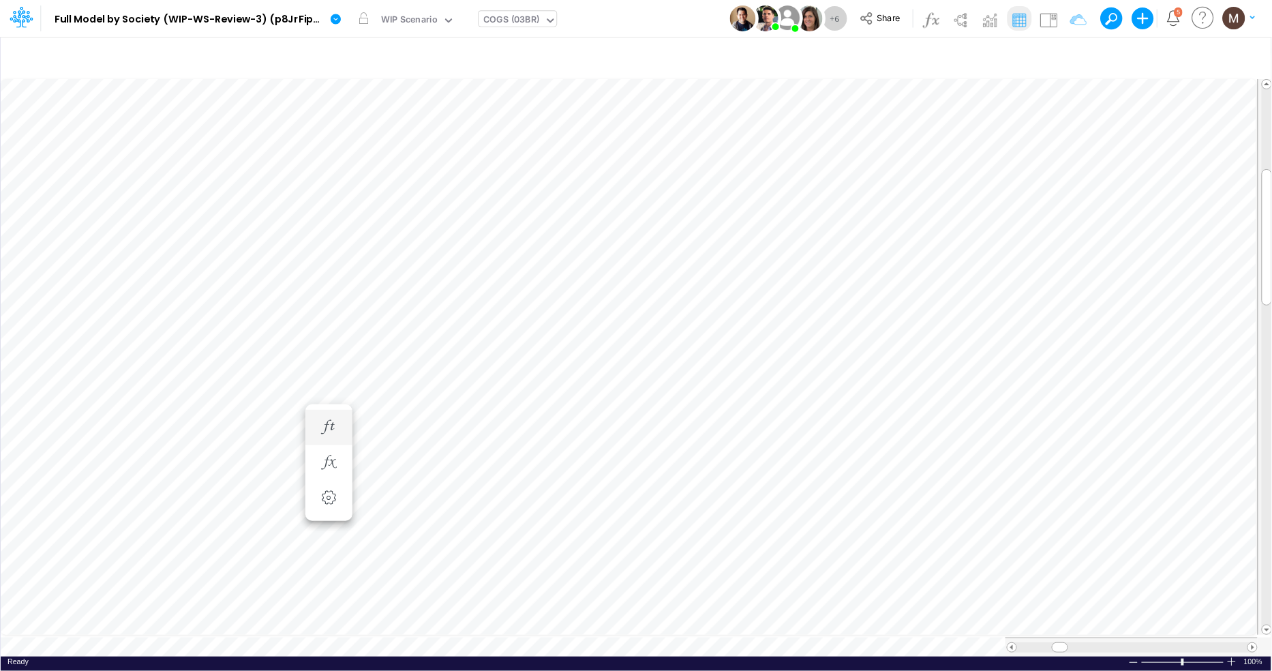
scroll to position [0, 1]
